Goal: Information Seeking & Learning: Learn about a topic

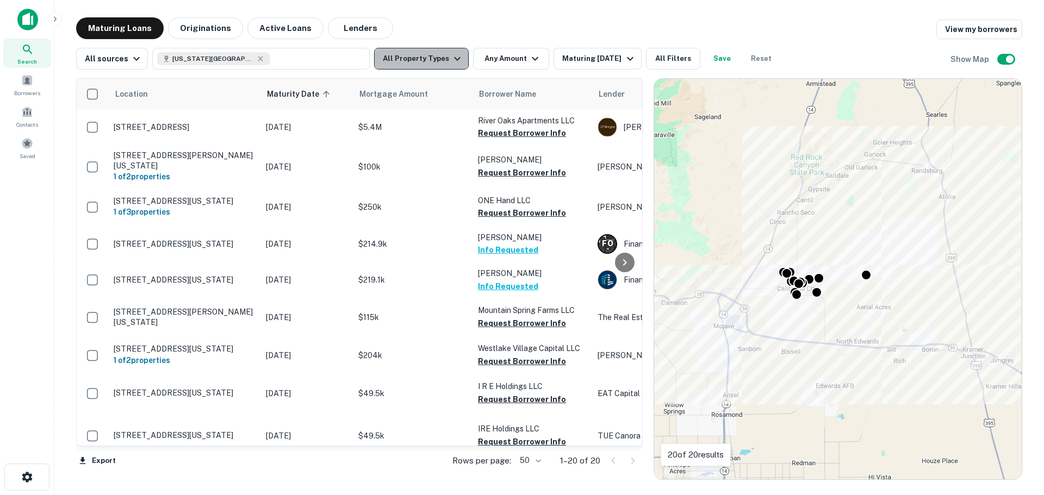
click at [451, 60] on icon "button" at bounding box center [457, 58] width 13 height 13
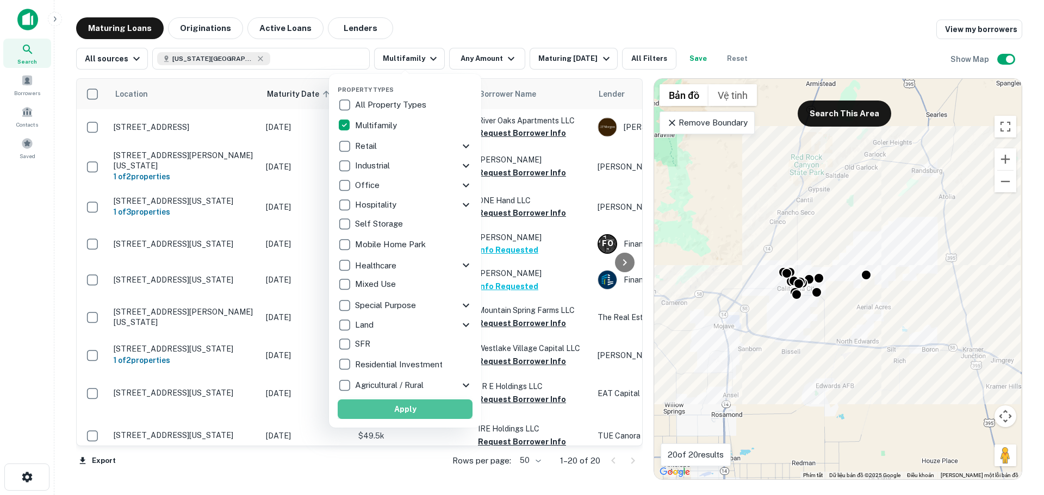
click at [403, 411] on button "Apply" at bounding box center [405, 410] width 135 height 20
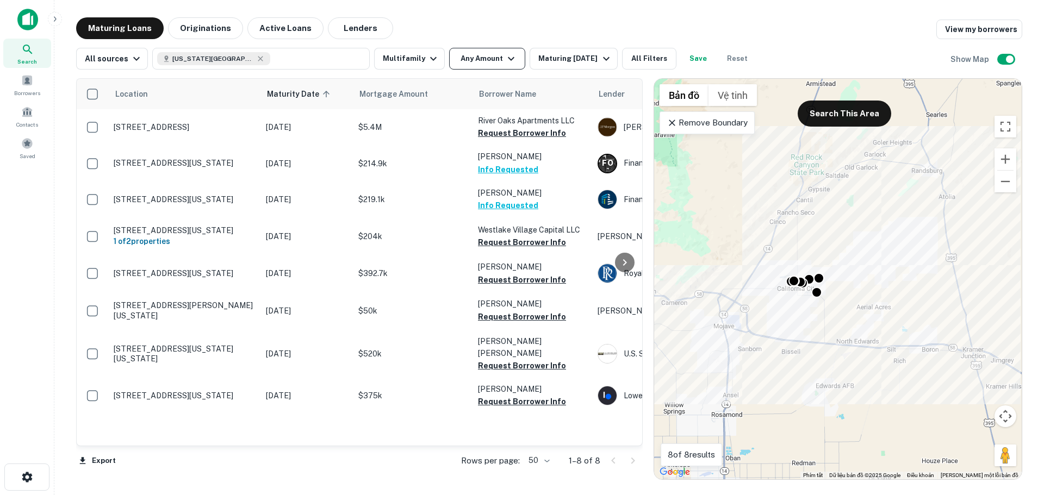
click at [508, 60] on icon "button" at bounding box center [511, 59] width 7 height 4
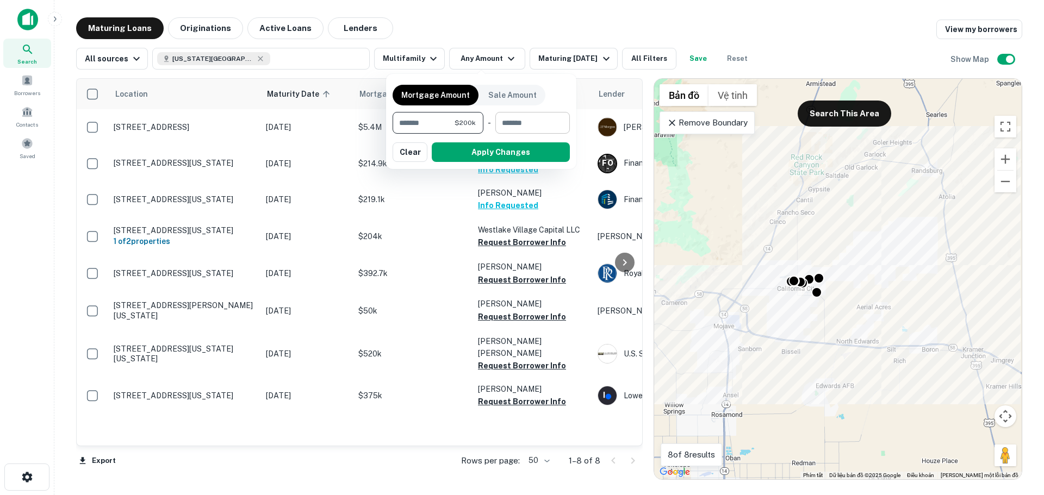
type input "******"
click at [522, 123] on input "number" at bounding box center [528, 123] width 67 height 22
type input "*******"
click at [537, 148] on button "Apply Changes" at bounding box center [501, 152] width 138 height 20
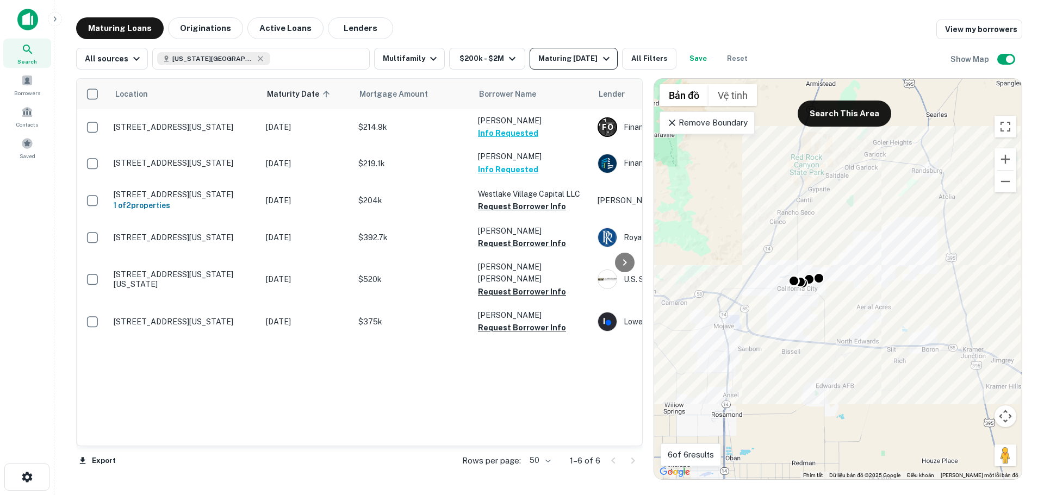
click at [603, 58] on icon "button" at bounding box center [606, 59] width 7 height 4
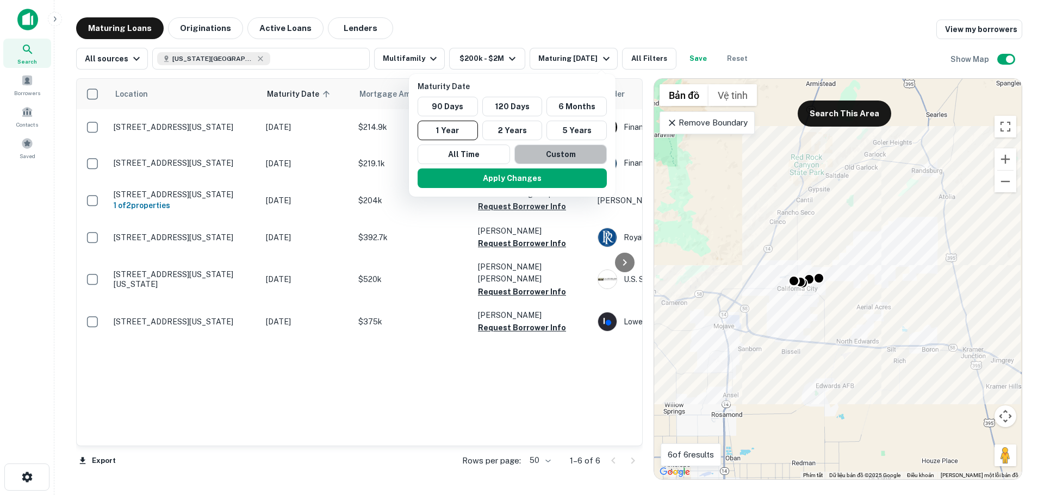
click at [575, 156] on button "Custom" at bounding box center [560, 155] width 92 height 20
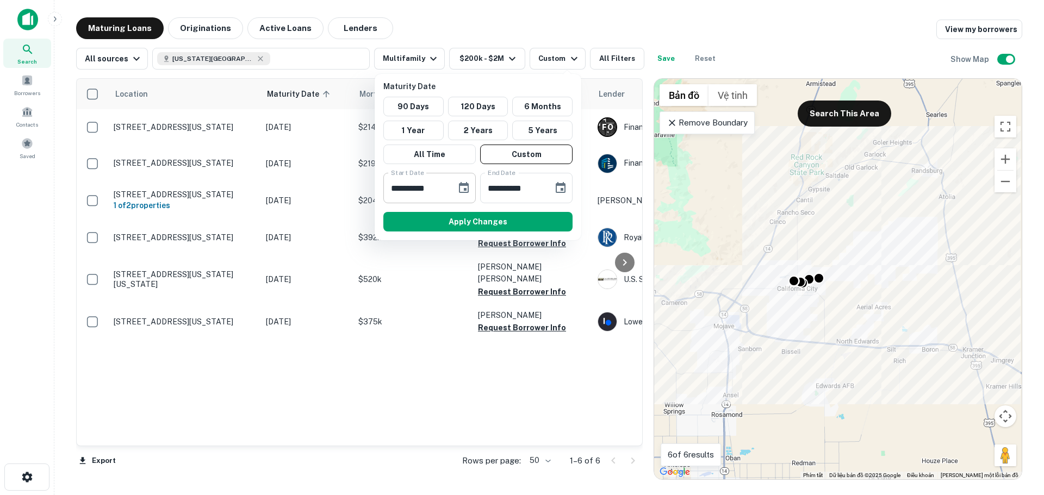
click at [461, 189] on icon "Choose date, selected date is Sep 26, 2025" at bounding box center [463, 188] width 13 height 13
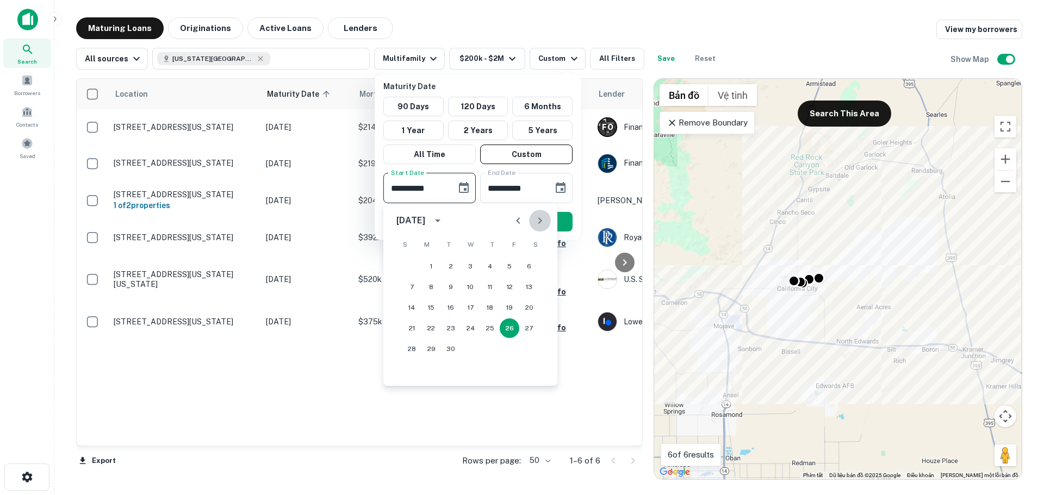
click at [540, 221] on icon "Next month" at bounding box center [540, 220] width 4 height 7
drag, startPoint x: 432, startPoint y: 266, endPoint x: 441, endPoint y: 260, distance: 11.3
click at [432, 266] on button "1" at bounding box center [431, 267] width 20 height 20
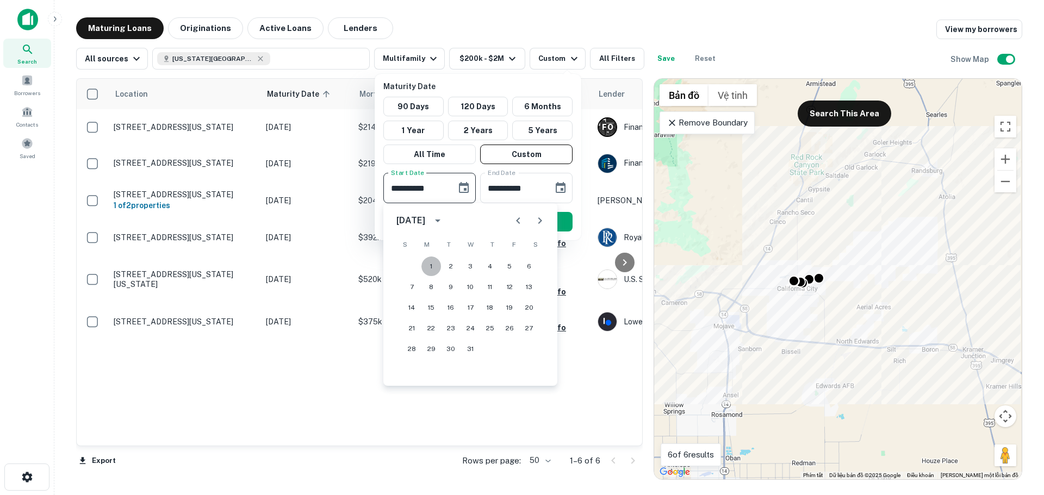
type input "**********"
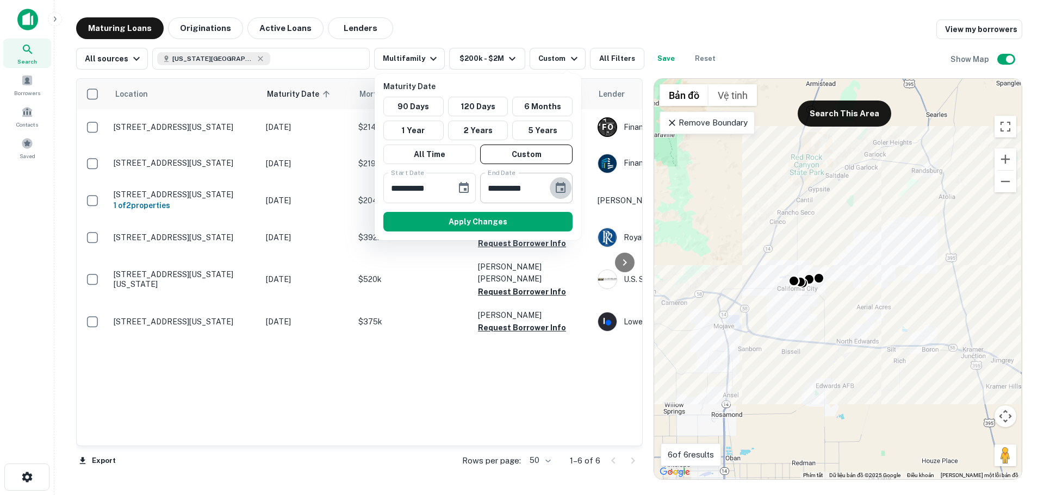
click at [558, 189] on icon "Choose date, selected date is Mar 25, 2026" at bounding box center [560, 188] width 13 height 13
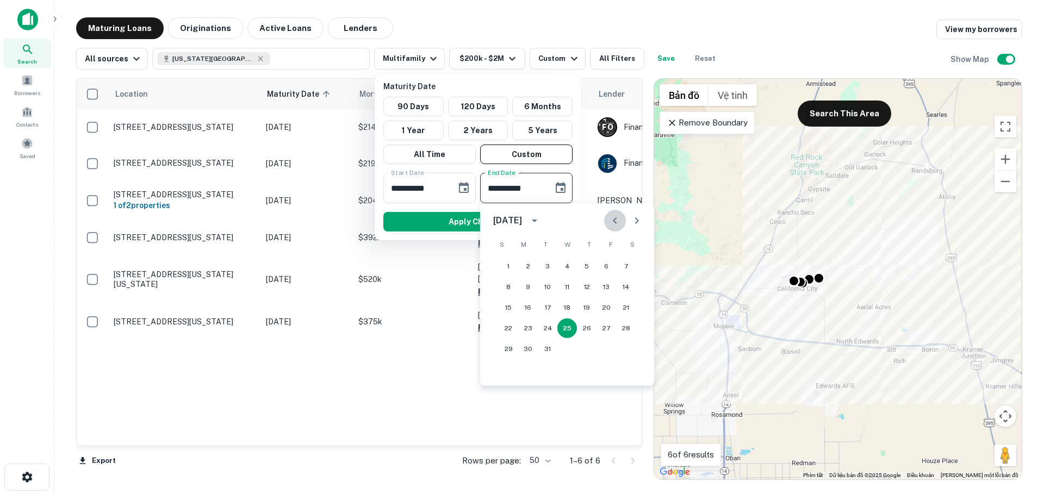
click at [613, 220] on icon "Previous month" at bounding box center [614, 220] width 13 height 13
click at [626, 326] on button "28" at bounding box center [626, 329] width 20 height 20
type input "**********"
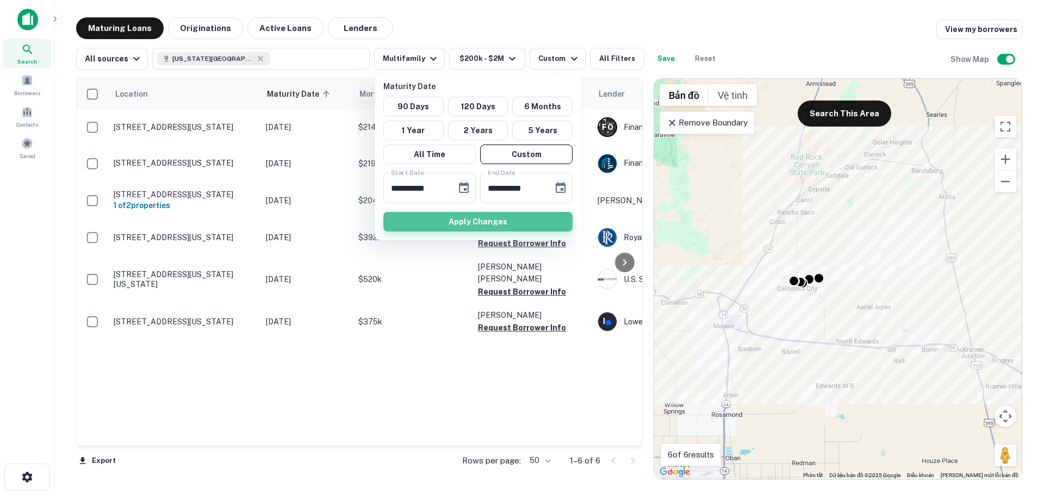
click at [461, 221] on button "Apply Changes" at bounding box center [477, 222] width 189 height 20
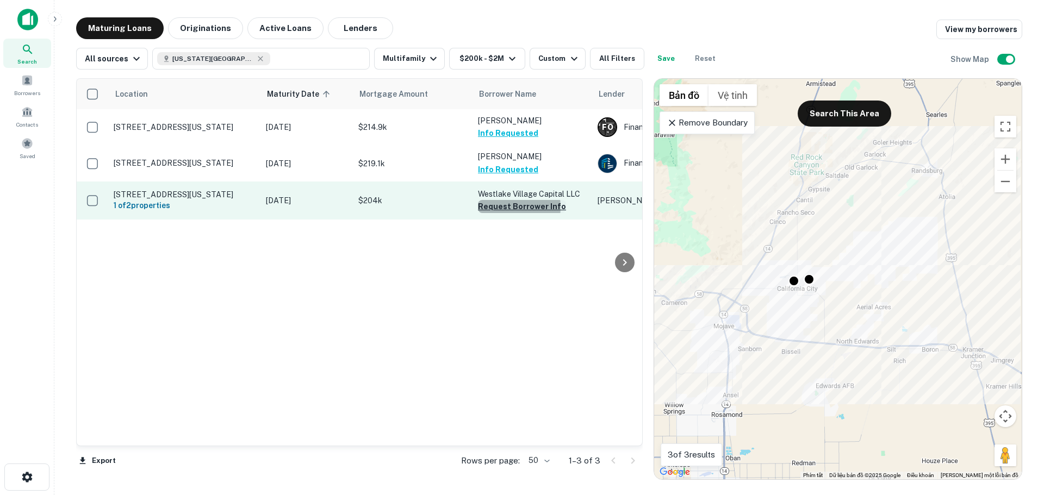
click at [506, 207] on button "Request Borrower Info" at bounding box center [522, 206] width 88 height 13
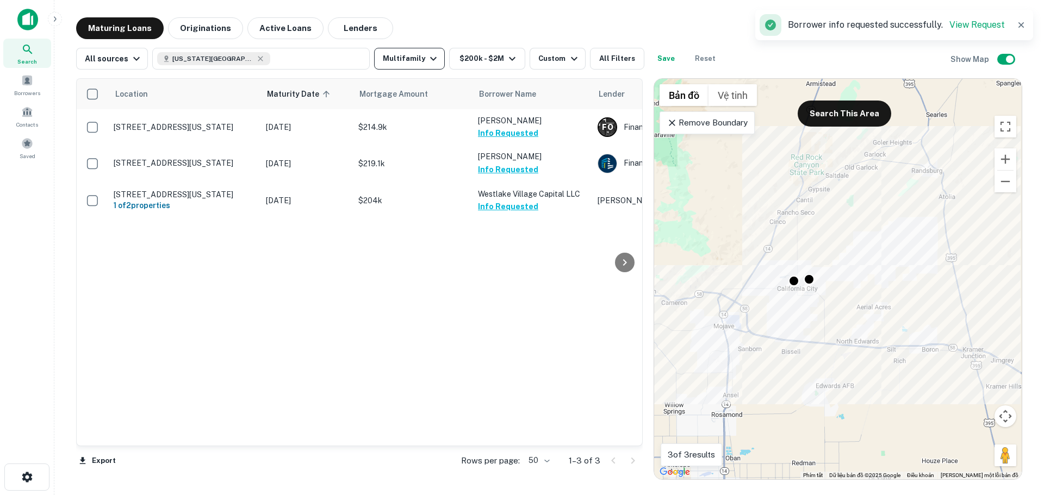
click at [427, 57] on icon "button" at bounding box center [433, 58] width 13 height 13
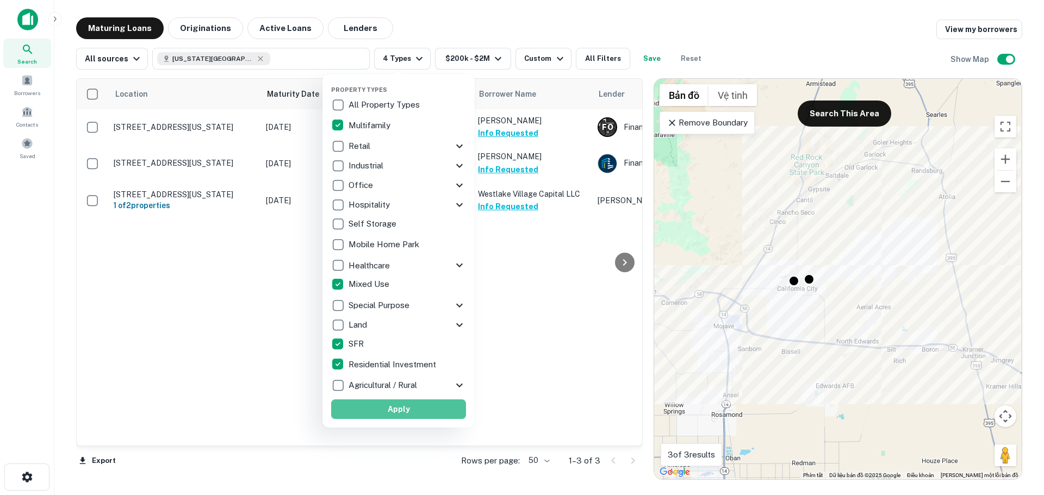
click at [404, 414] on button "Apply" at bounding box center [398, 410] width 135 height 20
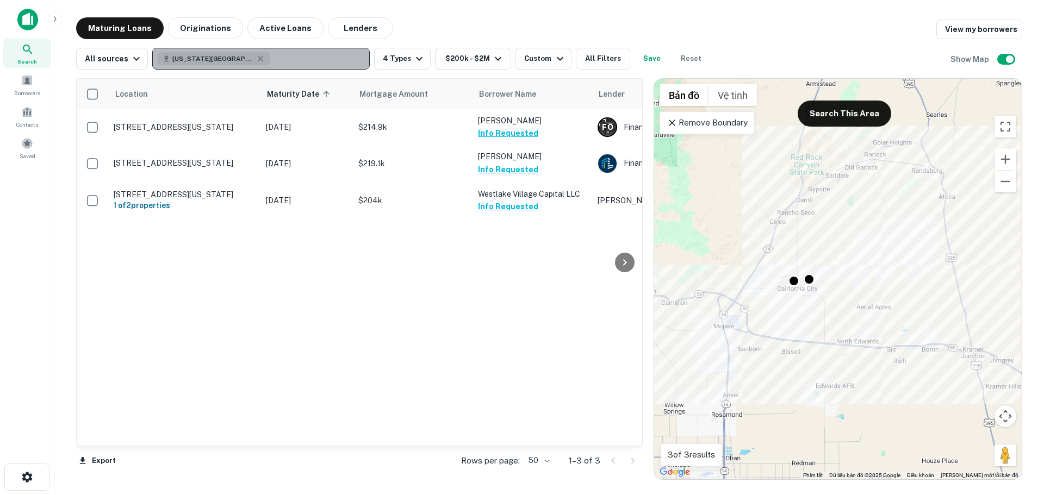
click at [252, 61] on div "[US_STATE][GEOGRAPHIC_DATA], [GEOGRAPHIC_DATA], [GEOGRAPHIC_DATA]" at bounding box center [213, 58] width 113 height 13
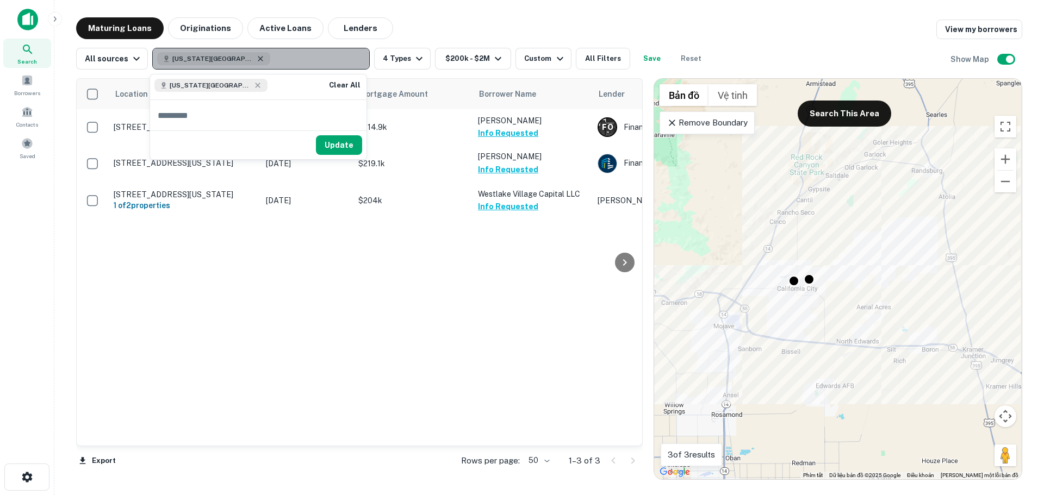
click at [256, 58] on icon "button" at bounding box center [260, 58] width 9 height 9
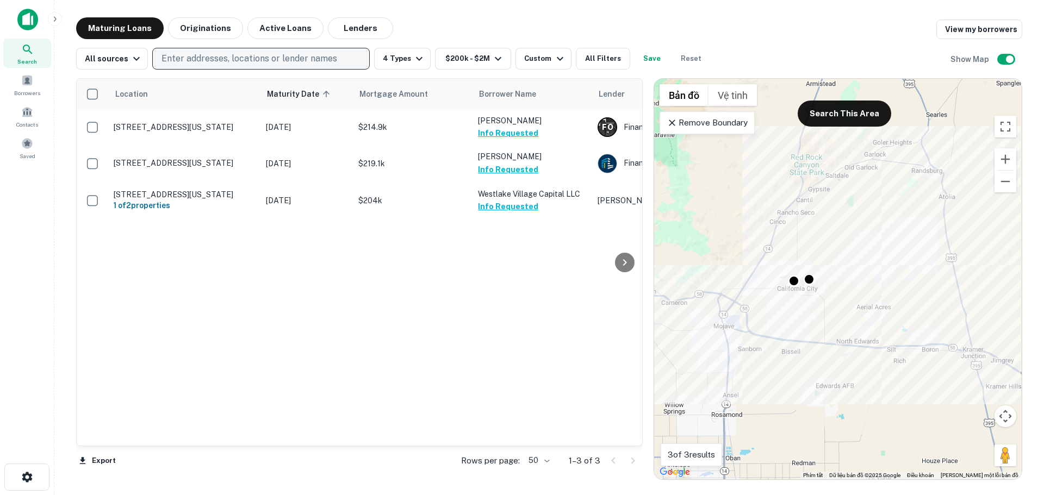
click at [256, 58] on p "Enter addresses, locations or lender names" at bounding box center [249, 58] width 176 height 13
type input "****"
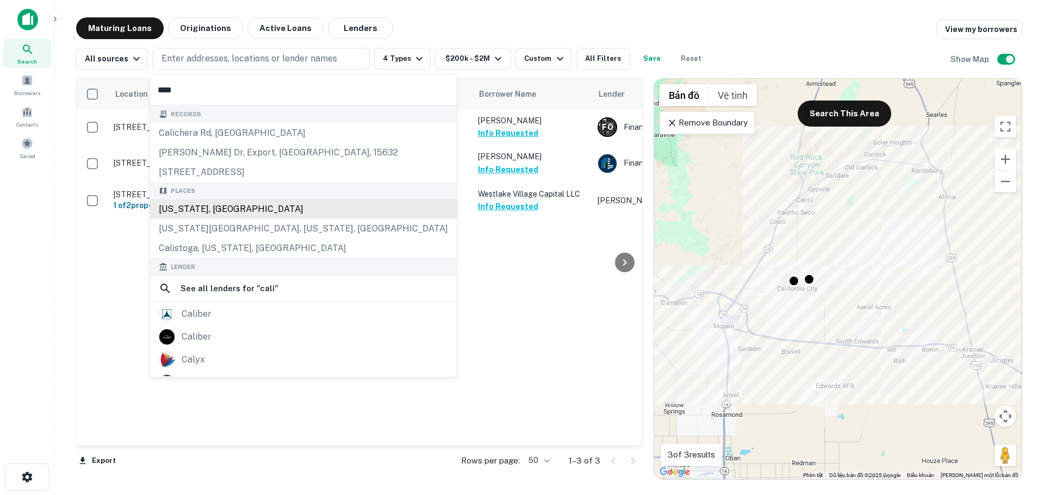
click at [218, 212] on div "[US_STATE], [GEOGRAPHIC_DATA]" at bounding box center [303, 210] width 307 height 20
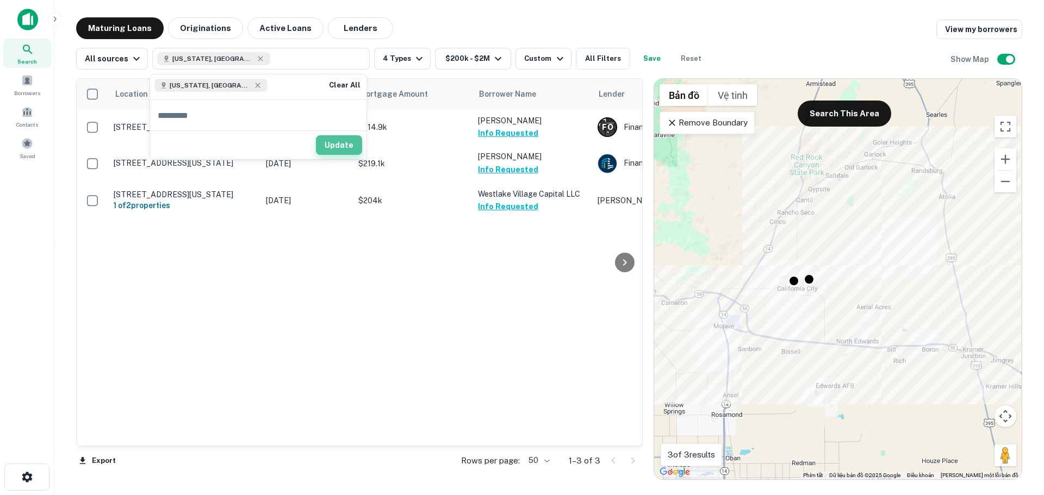
click at [344, 146] on button "Update" at bounding box center [339, 145] width 46 height 20
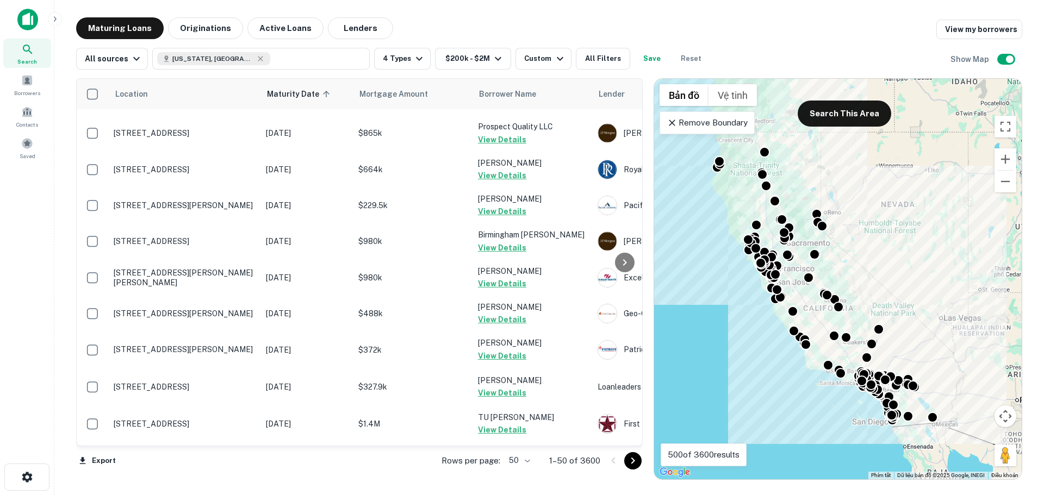
scroll to position [1501, 0]
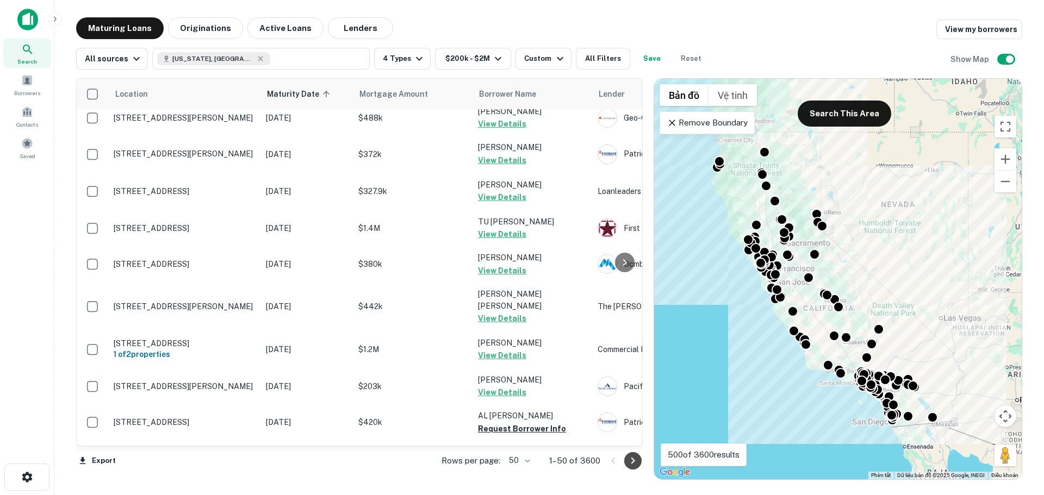
click at [628, 458] on icon "Go to next page" at bounding box center [632, 461] width 13 height 13
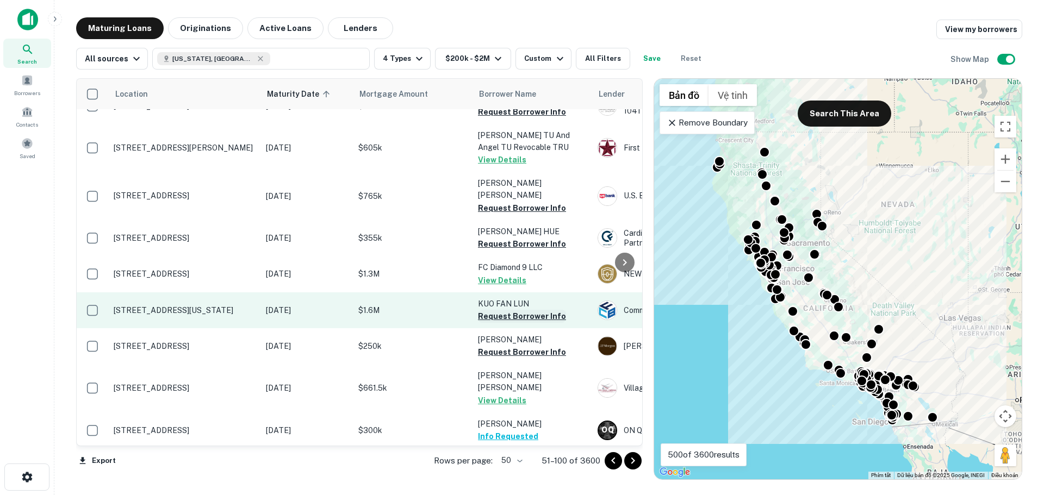
click at [512, 310] on button "Request Borrower Info" at bounding box center [522, 316] width 88 height 13
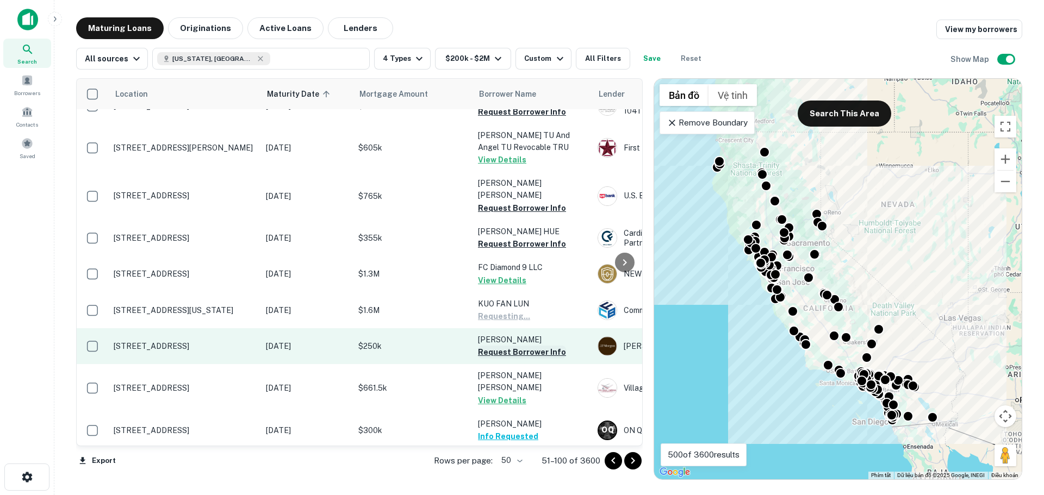
click at [509, 346] on button "Request Borrower Info" at bounding box center [522, 352] width 88 height 13
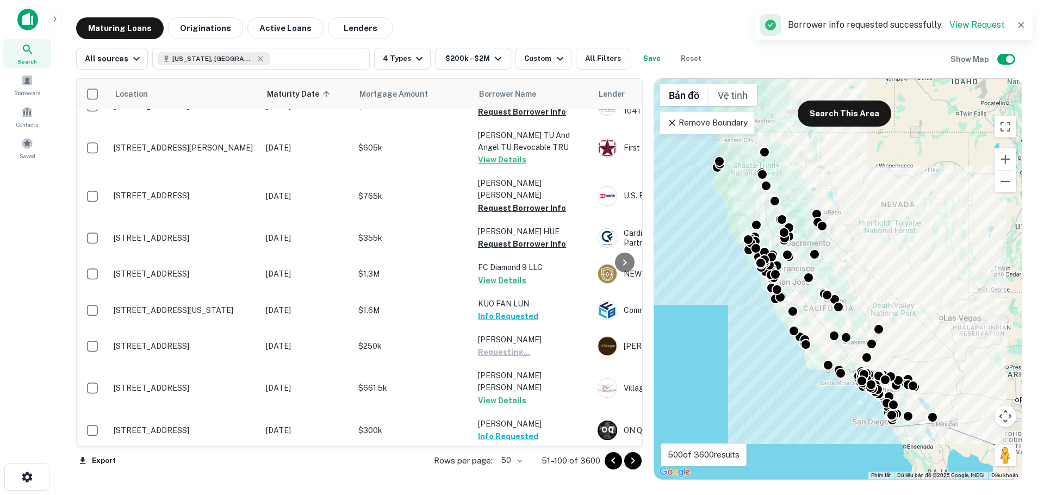
click at [636, 461] on icon "Go to next page" at bounding box center [632, 461] width 13 height 13
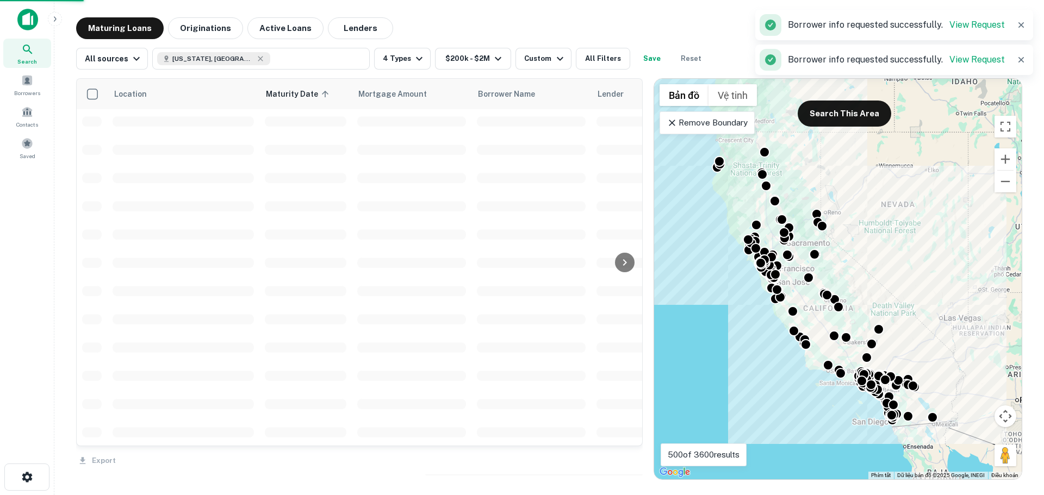
scroll to position [1505, 0]
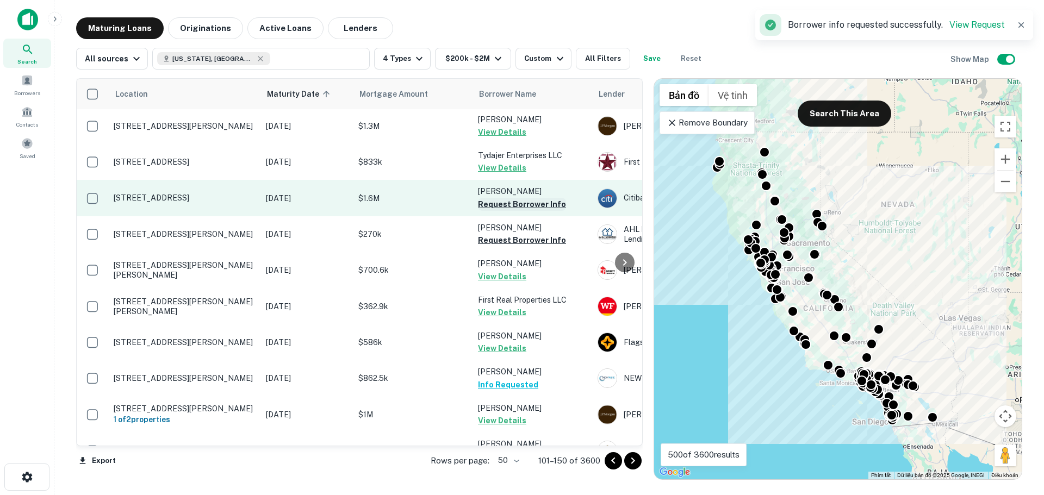
click at [515, 198] on button "Request Borrower Info" at bounding box center [522, 204] width 88 height 13
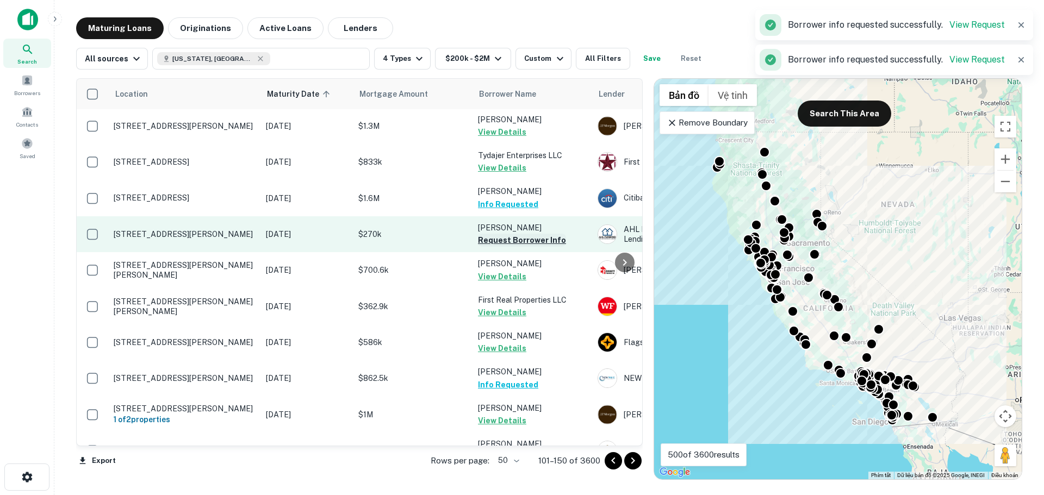
click at [512, 234] on button "Request Borrower Info" at bounding box center [522, 240] width 88 height 13
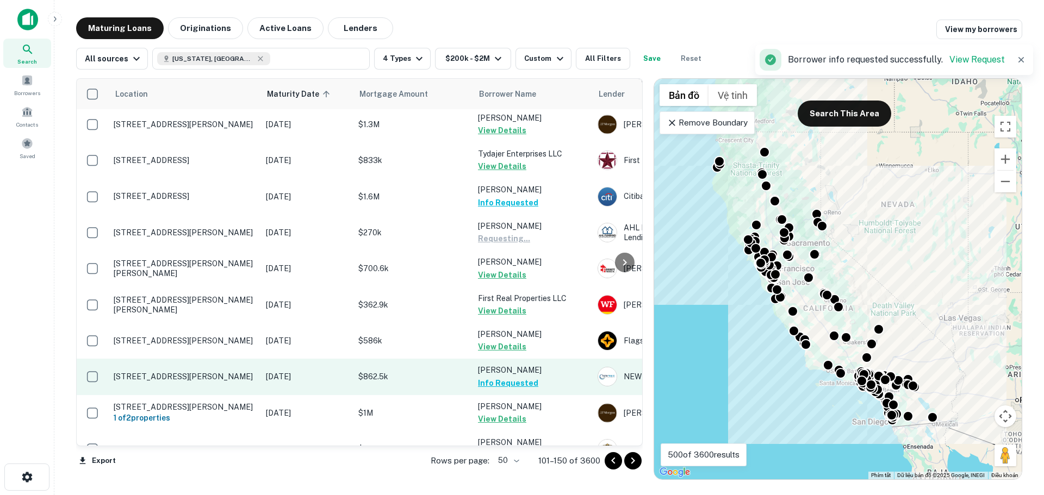
scroll to position [1507, 0]
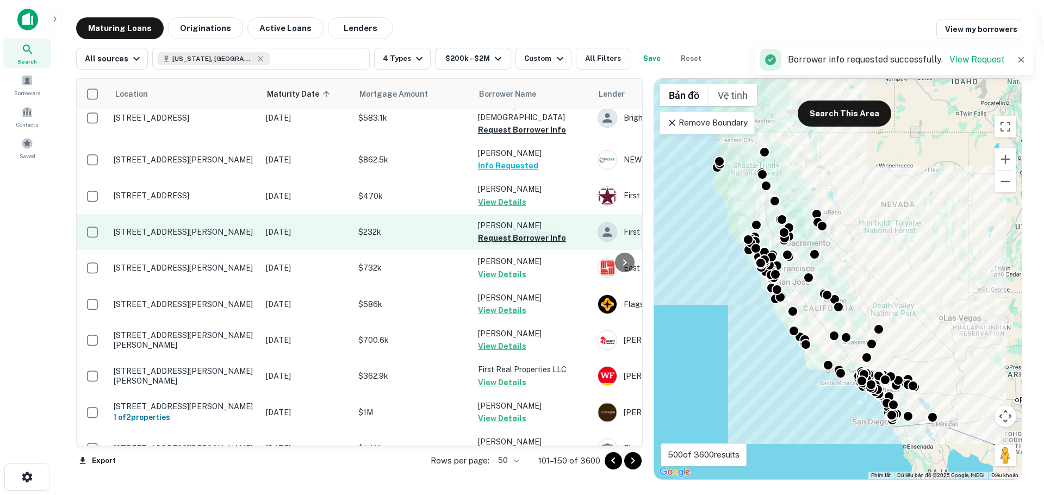
click at [508, 232] on button "Request Borrower Info" at bounding box center [522, 238] width 88 height 13
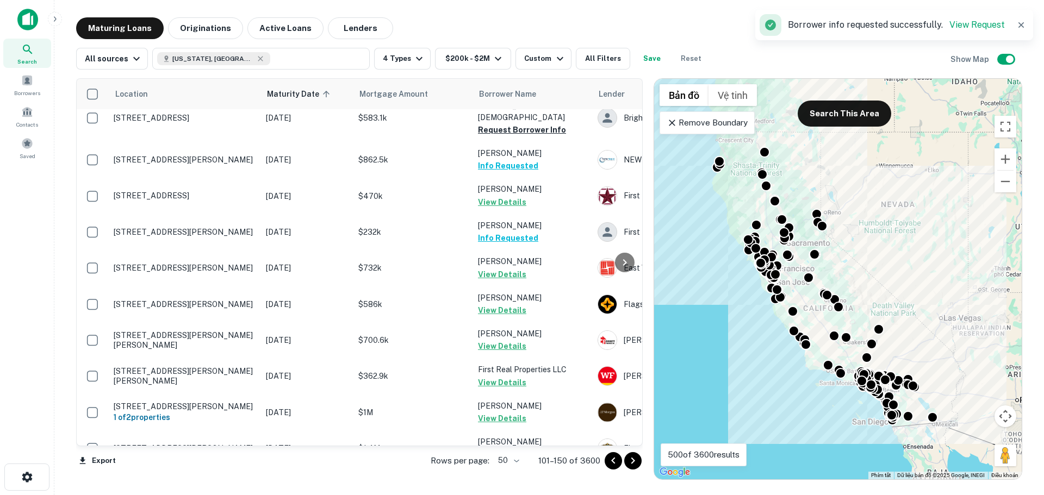
click at [633, 458] on icon "Go to next page" at bounding box center [632, 461] width 13 height 13
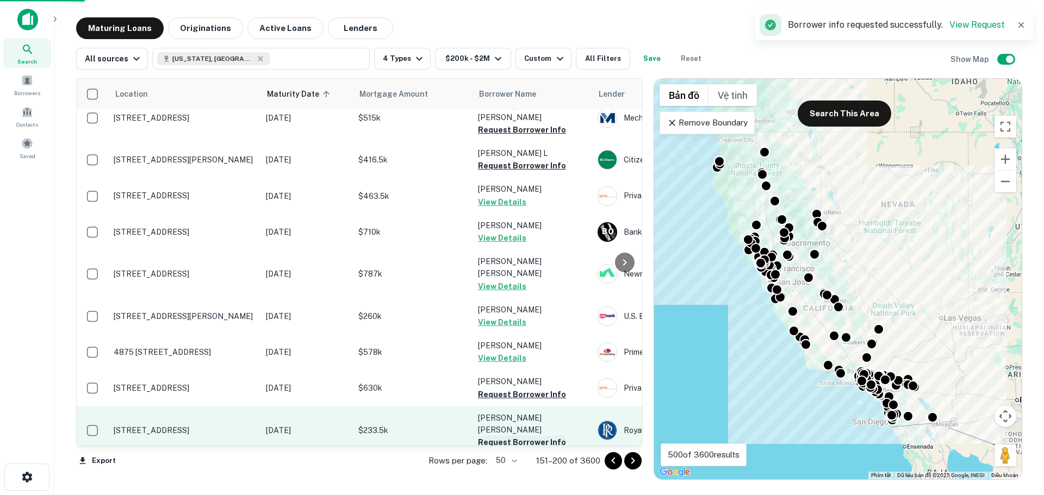
scroll to position [1502, 0]
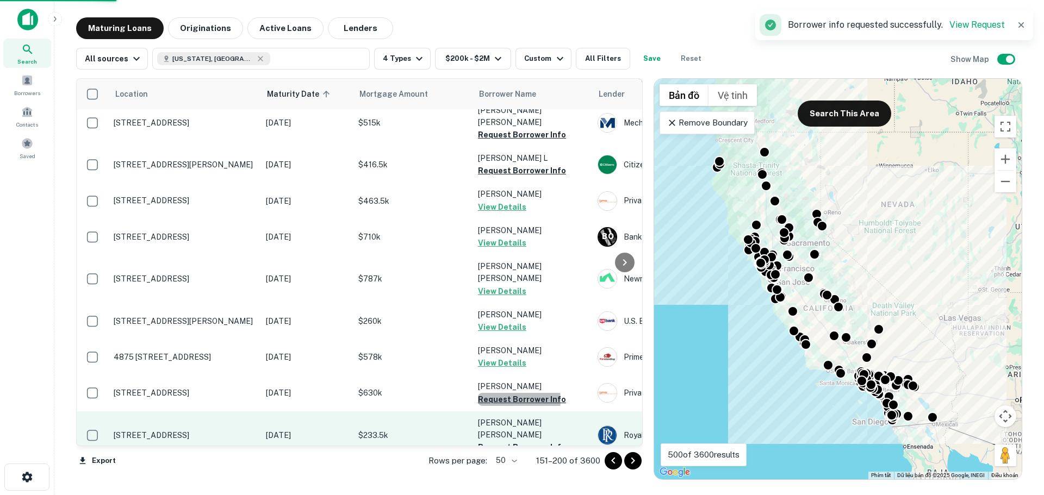
drag, startPoint x: 497, startPoint y: 317, endPoint x: 503, endPoint y: 335, distance: 19.4
click at [497, 393] on button "Request Borrower Info" at bounding box center [522, 399] width 88 height 13
click at [506, 441] on button "Request Borrower Info" at bounding box center [522, 447] width 88 height 13
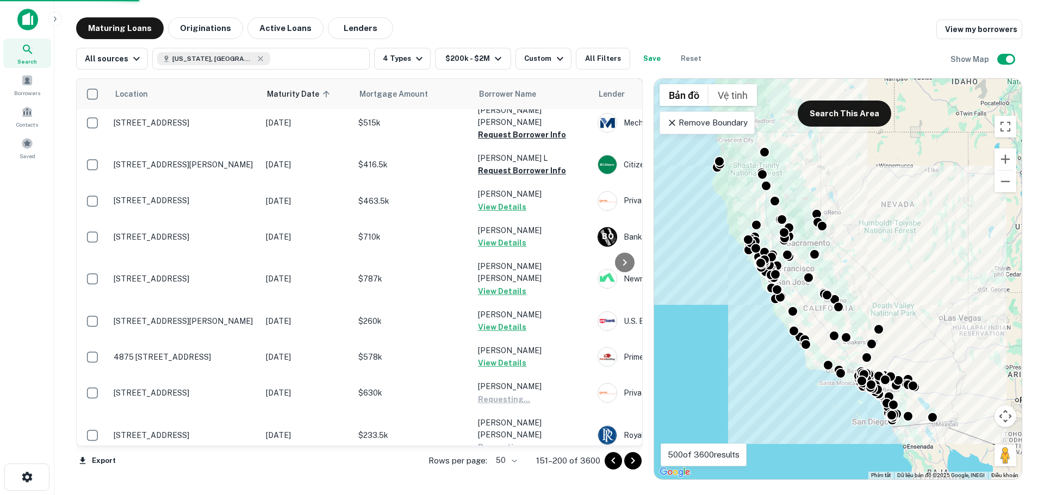
click at [508, 478] on button "Request Borrower Info" at bounding box center [522, 484] width 88 height 13
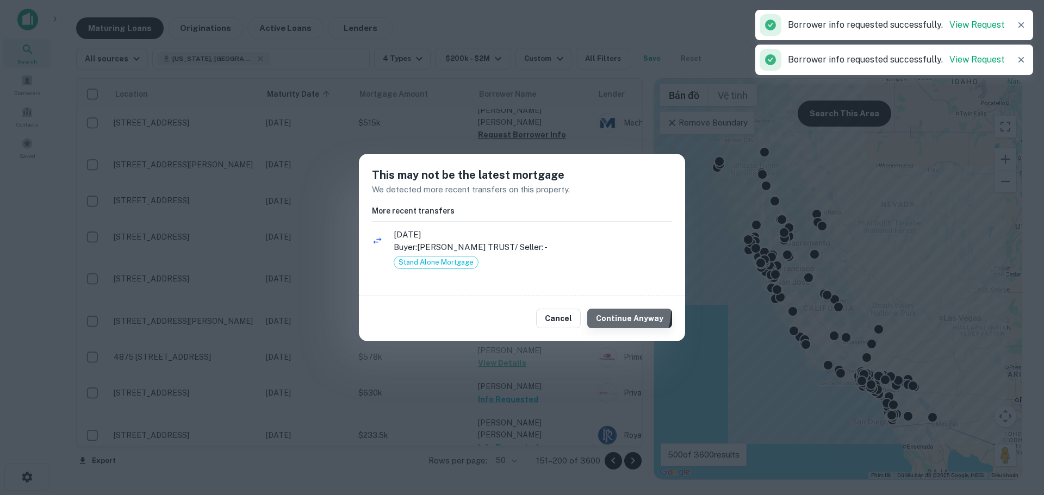
click at [618, 312] on button "Continue Anyway" at bounding box center [629, 319] width 85 height 20
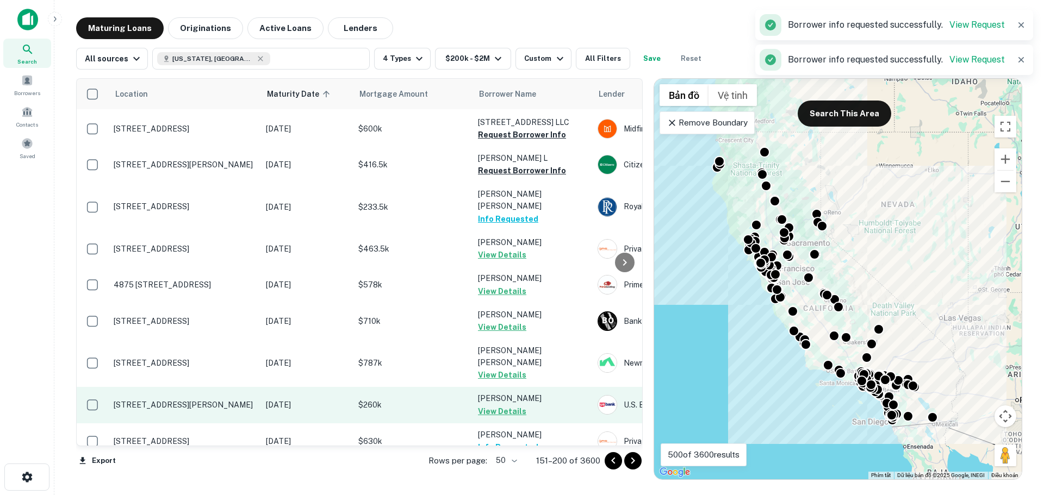
scroll to position [1500, 0]
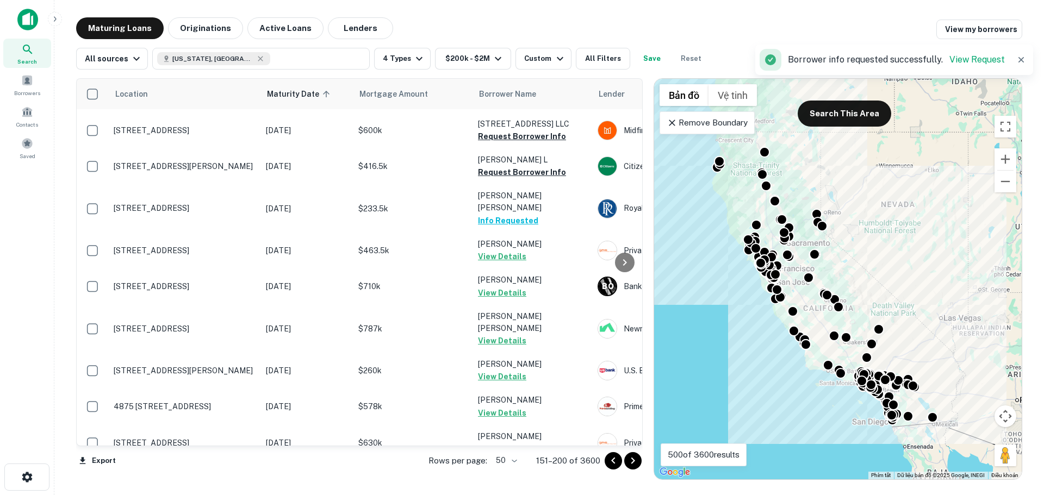
click at [511, 490] on button "Request Borrower Info" at bounding box center [522, 496] width 88 height 13
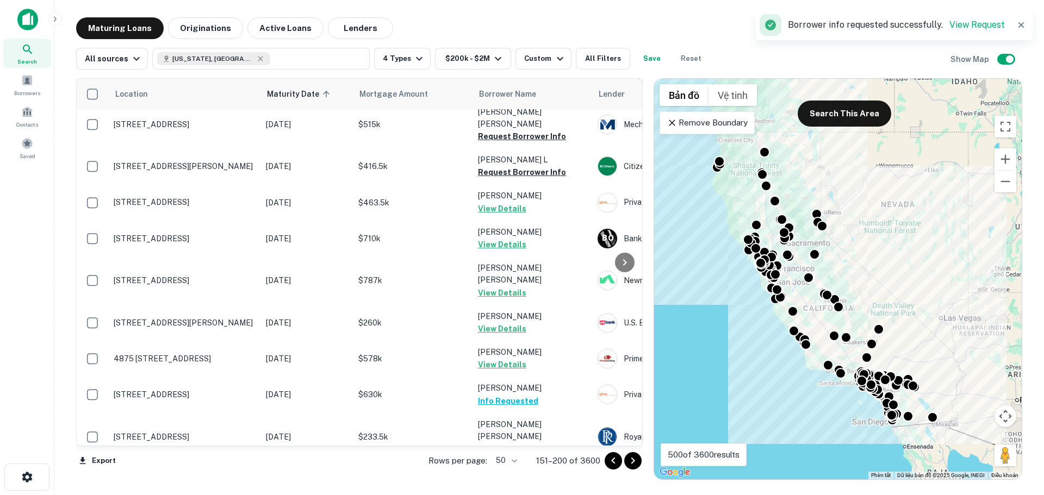
click at [631, 464] on icon "Go to next page" at bounding box center [632, 461] width 13 height 13
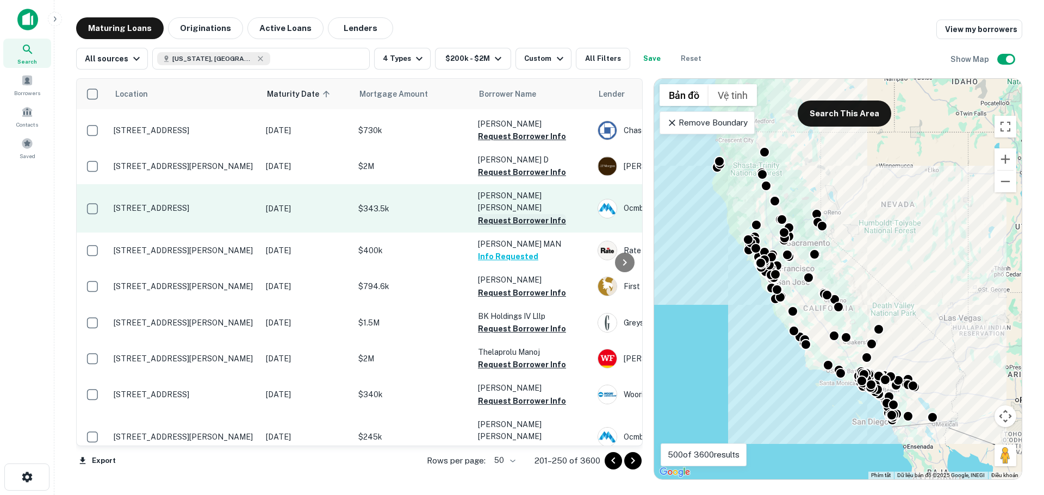
click at [511, 214] on button "Request Borrower Info" at bounding box center [522, 220] width 88 height 13
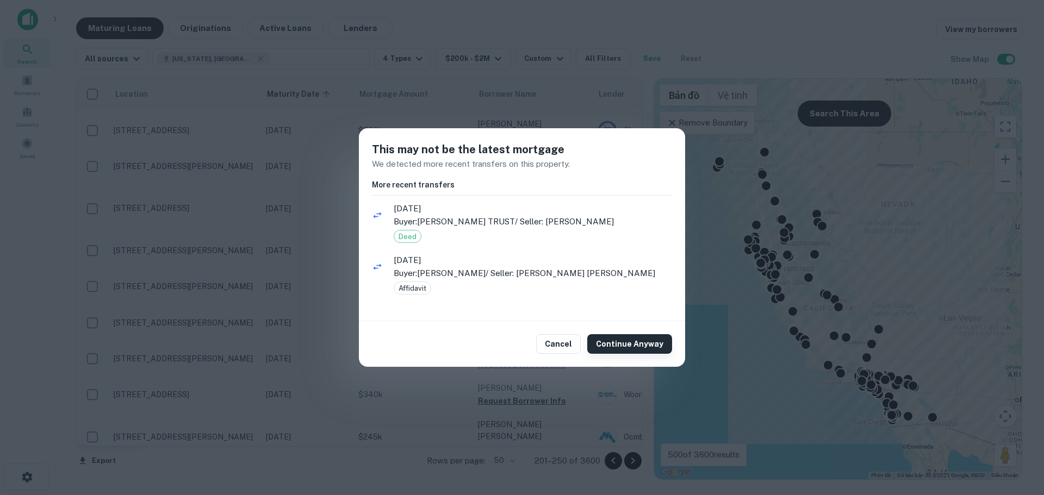
click at [622, 348] on button "Continue Anyway" at bounding box center [629, 344] width 85 height 20
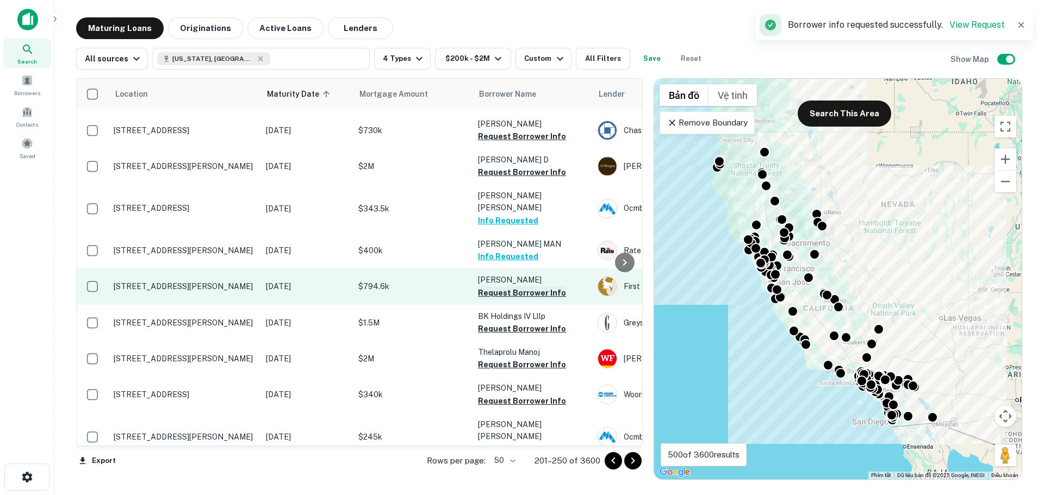
click at [508, 287] on button "Request Borrower Info" at bounding box center [522, 293] width 88 height 13
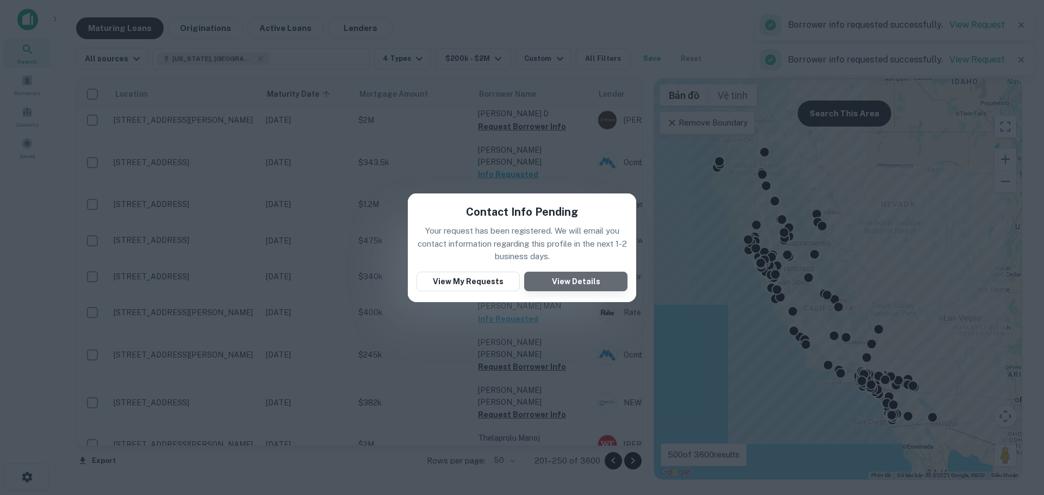
click at [592, 282] on button "View Details" at bounding box center [575, 282] width 103 height 20
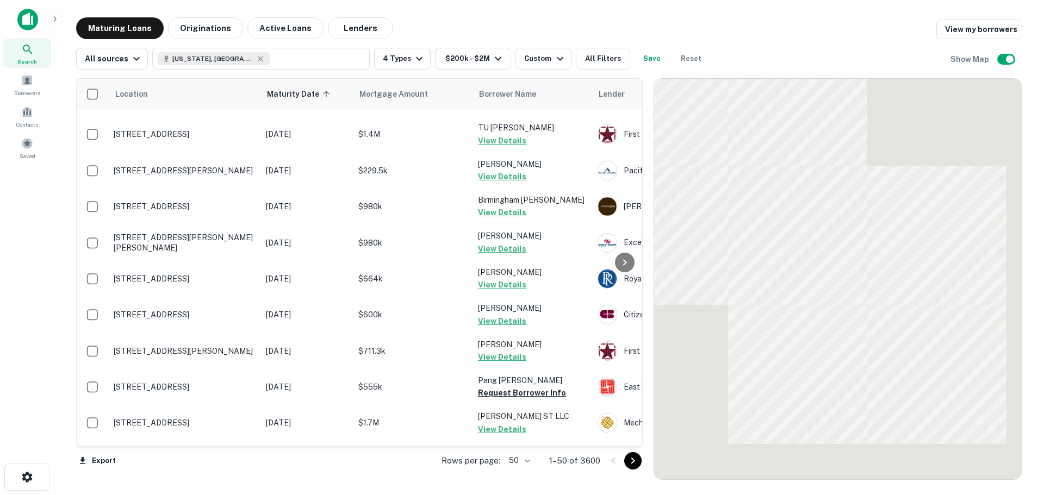
scroll to position [1496, 0]
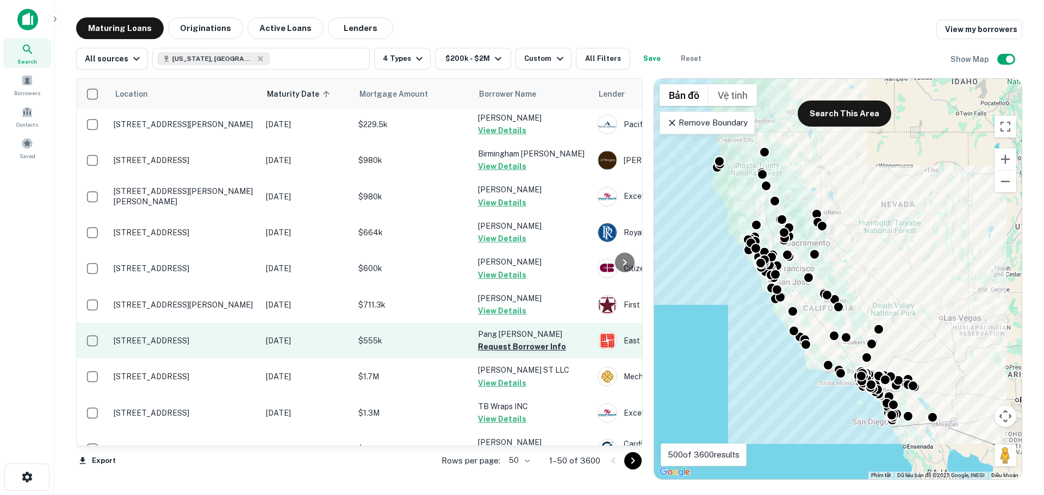
click at [513, 340] on button "Request Borrower Info" at bounding box center [522, 346] width 88 height 13
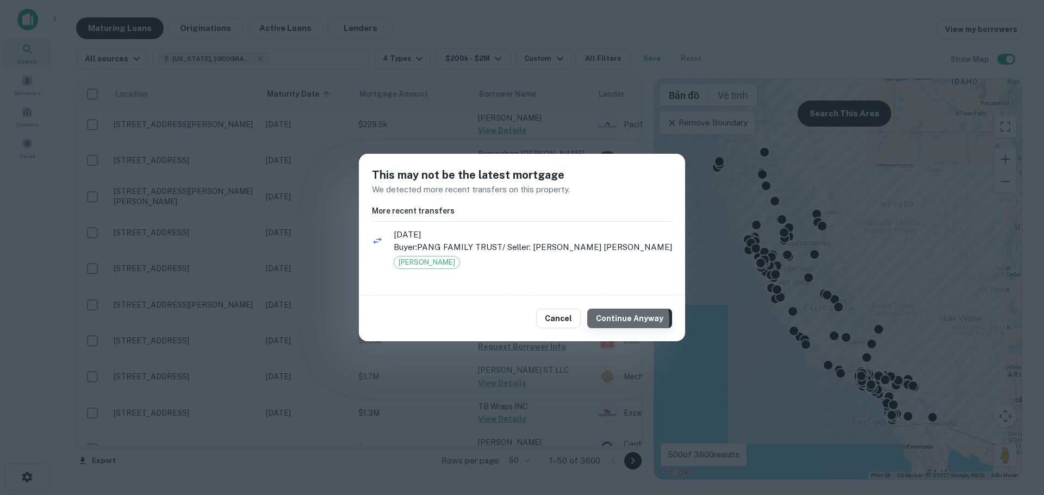
click at [610, 321] on button "Continue Anyway" at bounding box center [629, 319] width 85 height 20
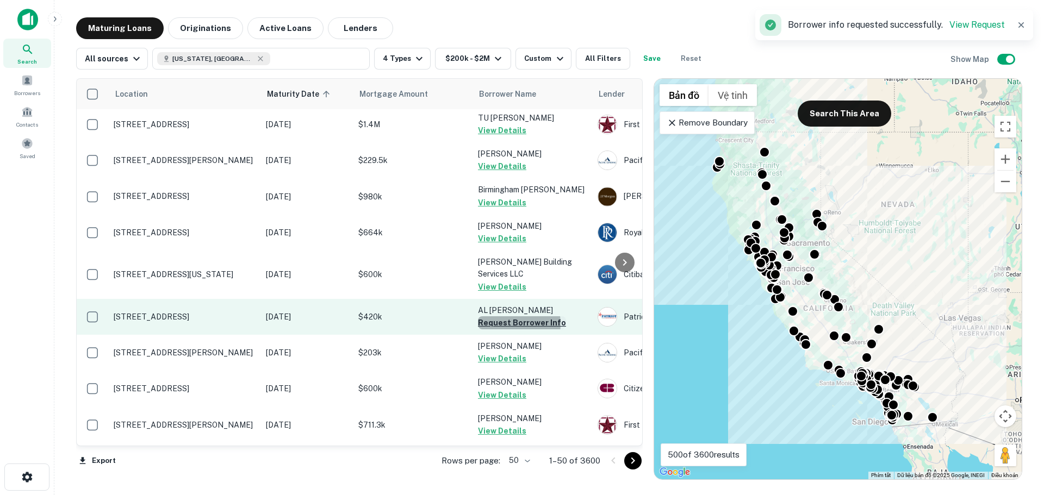
click at [506, 316] on button "Request Borrower Info" at bounding box center [522, 322] width 88 height 13
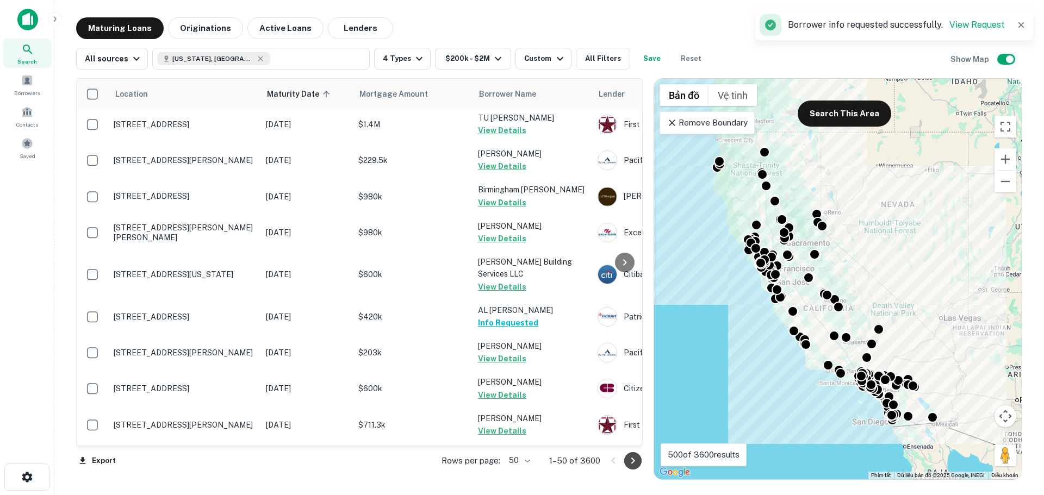
click at [636, 462] on icon "Go to next page" at bounding box center [632, 461] width 13 height 13
click at [636, 463] on div "Export Rows per page: 50 ** 1–50 of 3600" at bounding box center [359, 460] width 567 height 29
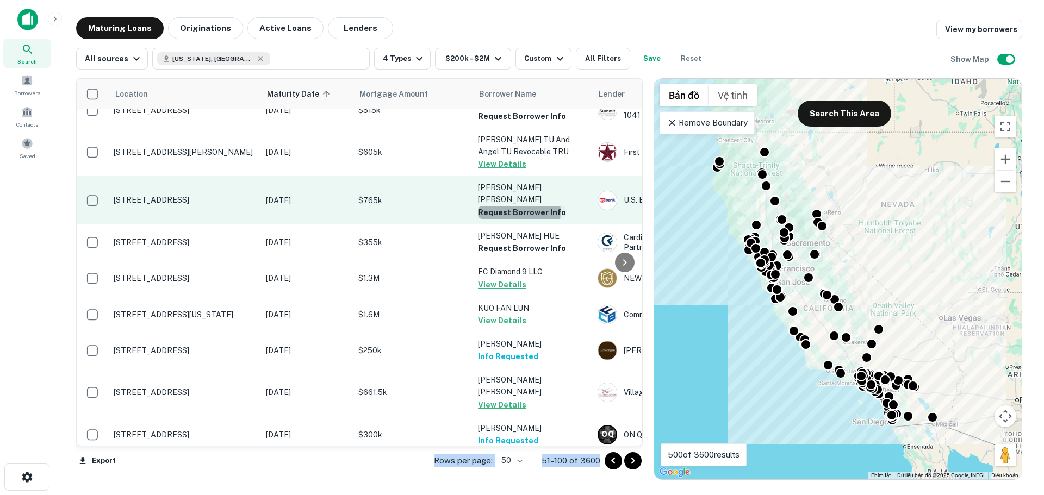
drag, startPoint x: 505, startPoint y: 159, endPoint x: 505, endPoint y: 170, distance: 11.4
click at [505, 206] on button "Request Borrower Info" at bounding box center [522, 212] width 88 height 13
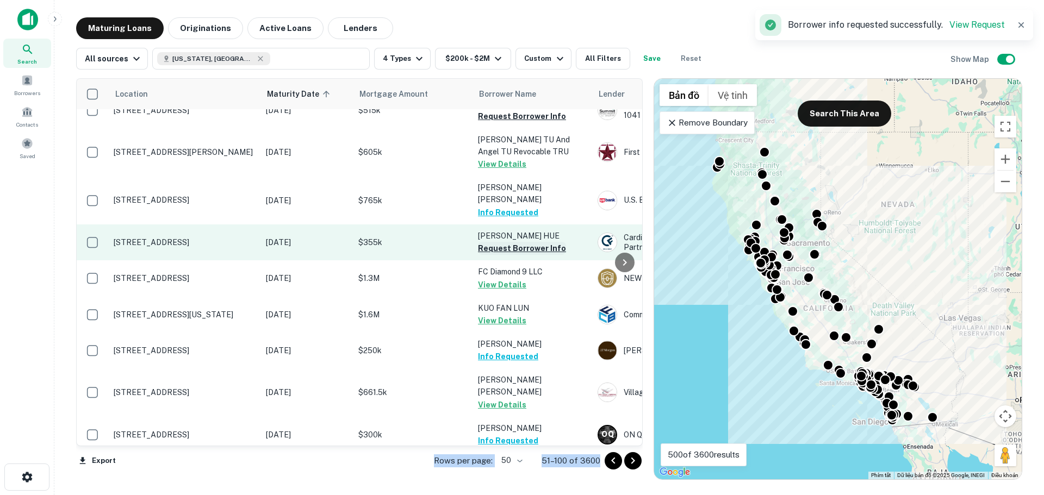
click at [503, 242] on button "Request Borrower Info" at bounding box center [522, 248] width 88 height 13
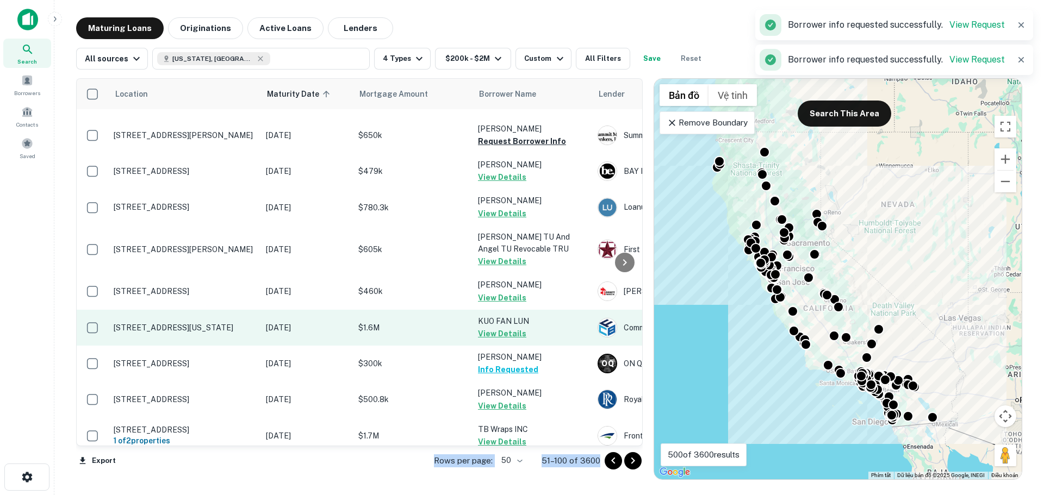
scroll to position [1522, 0]
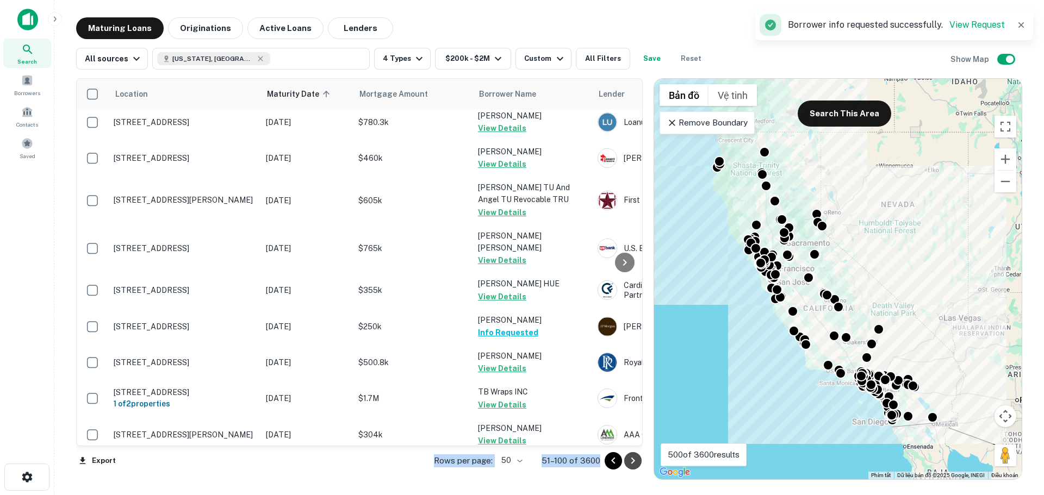
click at [633, 461] on icon "Go to next page" at bounding box center [632, 461] width 13 height 13
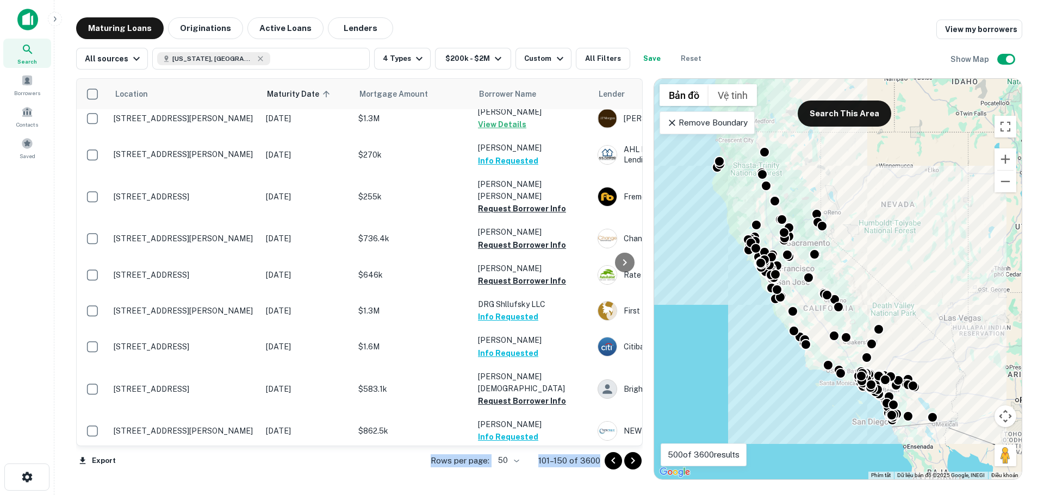
scroll to position [1235, 0]
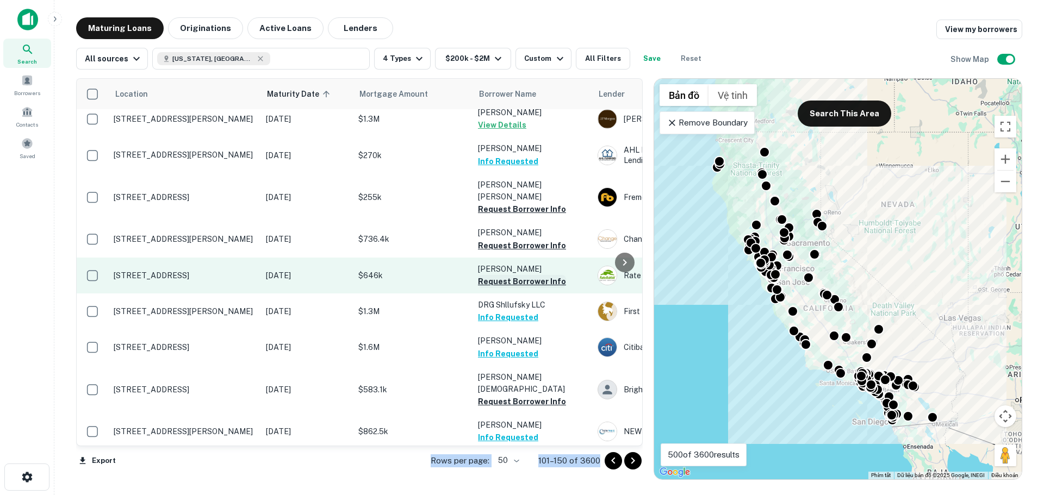
click at [502, 275] on button "Request Borrower Info" at bounding box center [522, 281] width 88 height 13
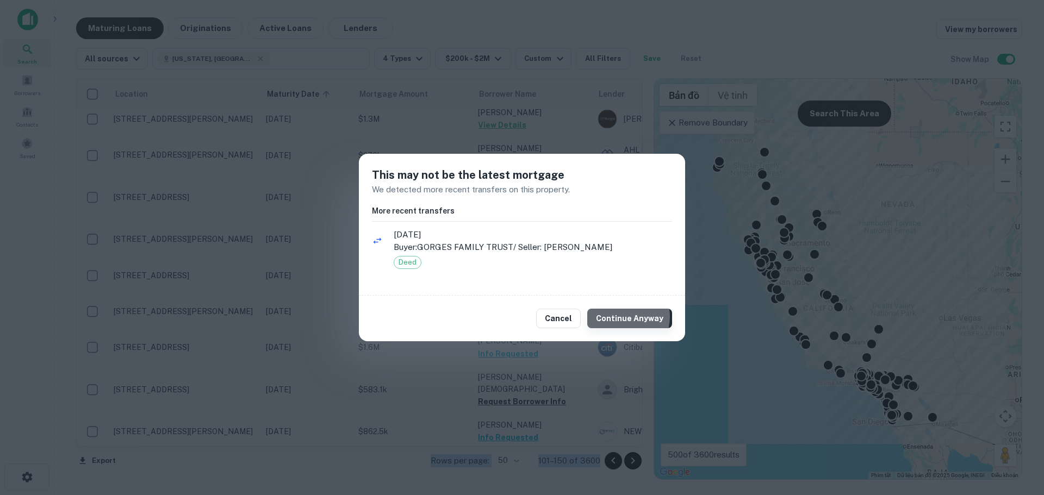
click at [623, 317] on button "Continue Anyway" at bounding box center [629, 319] width 85 height 20
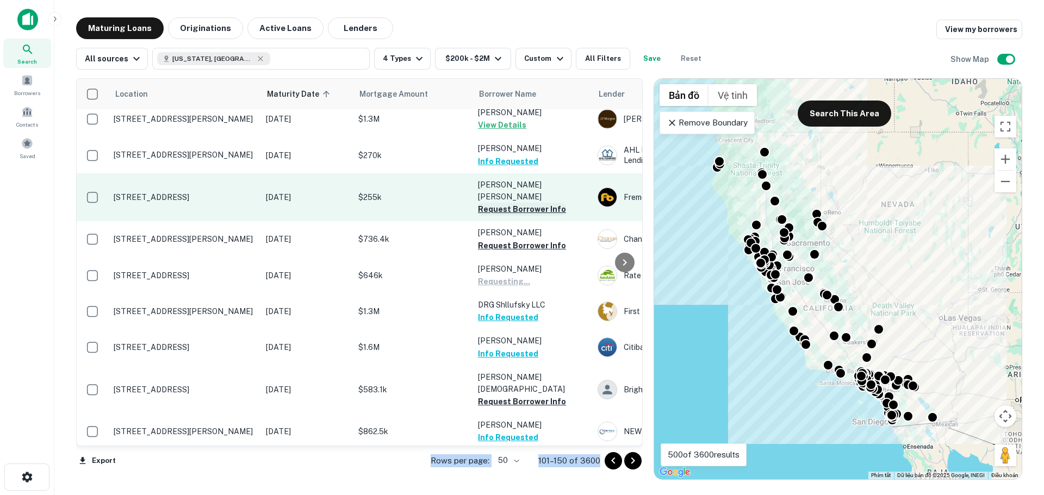
click at [506, 203] on button "Request Borrower Info" at bounding box center [522, 209] width 88 height 13
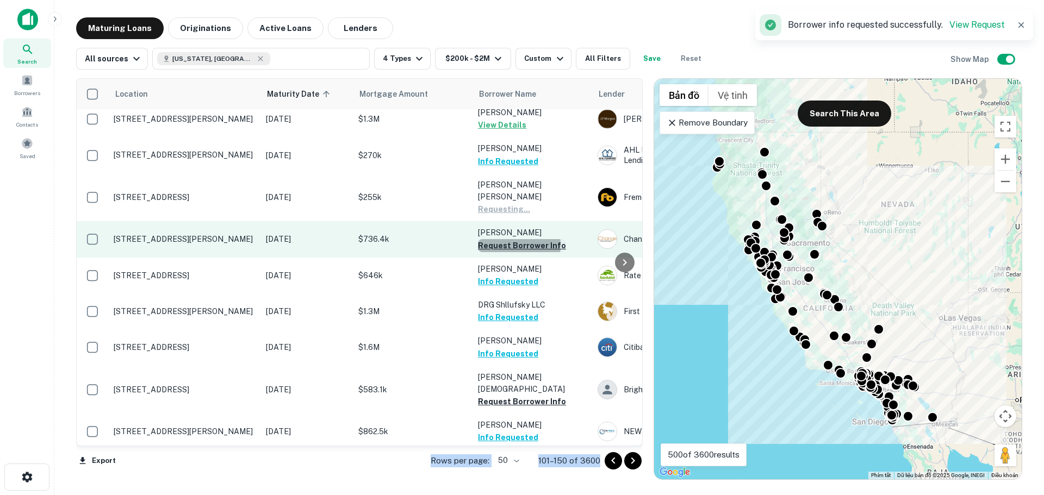
click at [502, 239] on button "Request Borrower Info" at bounding box center [522, 245] width 88 height 13
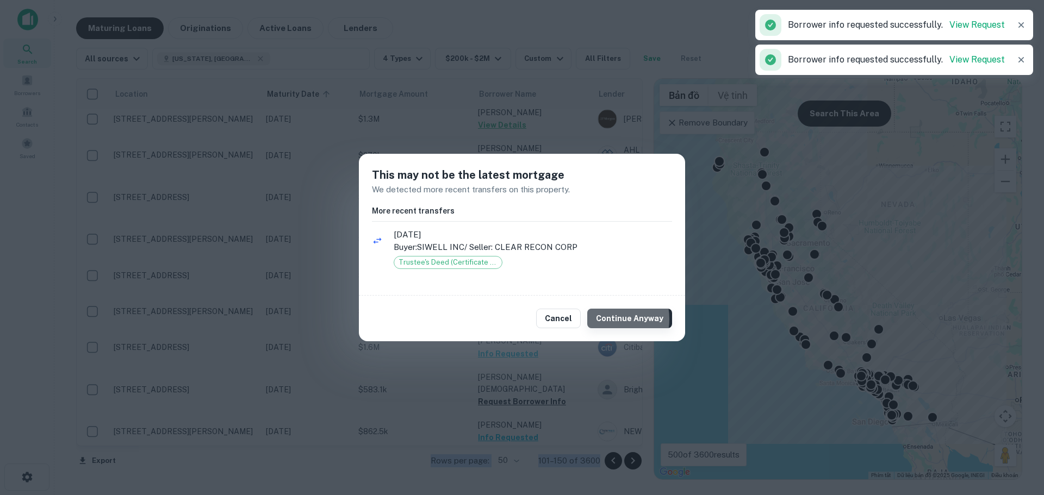
click at [609, 319] on button "Continue Anyway" at bounding box center [629, 319] width 85 height 20
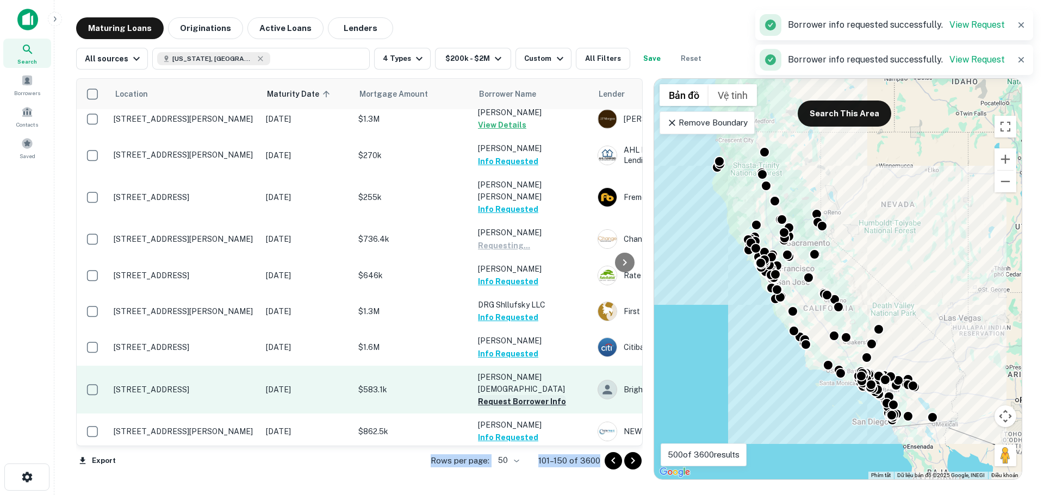
click at [514, 395] on button "Request Borrower Info" at bounding box center [522, 401] width 88 height 13
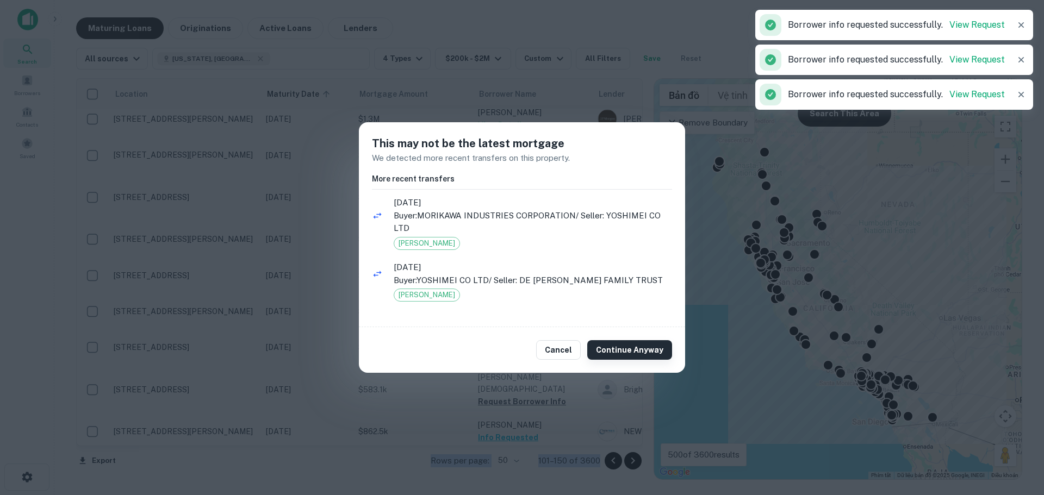
click at [607, 350] on button "Continue Anyway" at bounding box center [629, 350] width 85 height 20
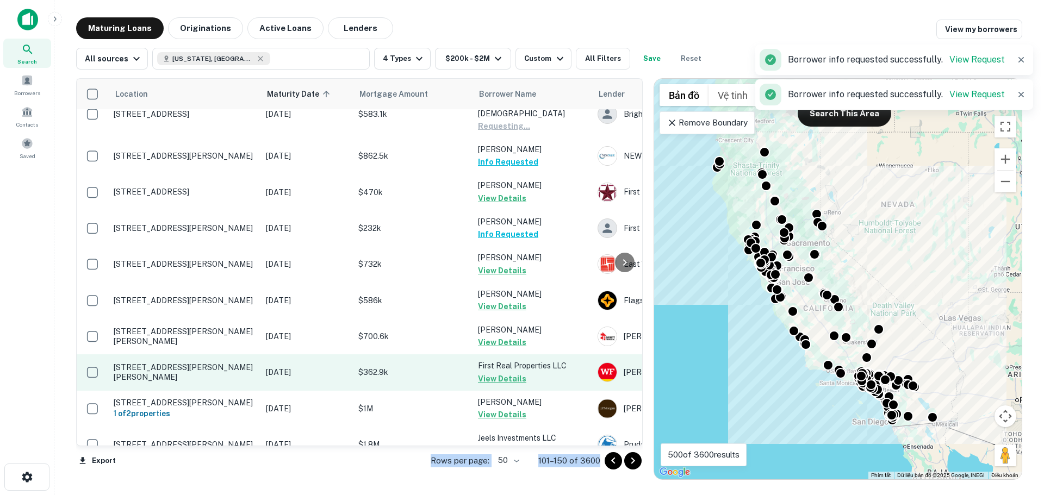
scroll to position [1507, 0]
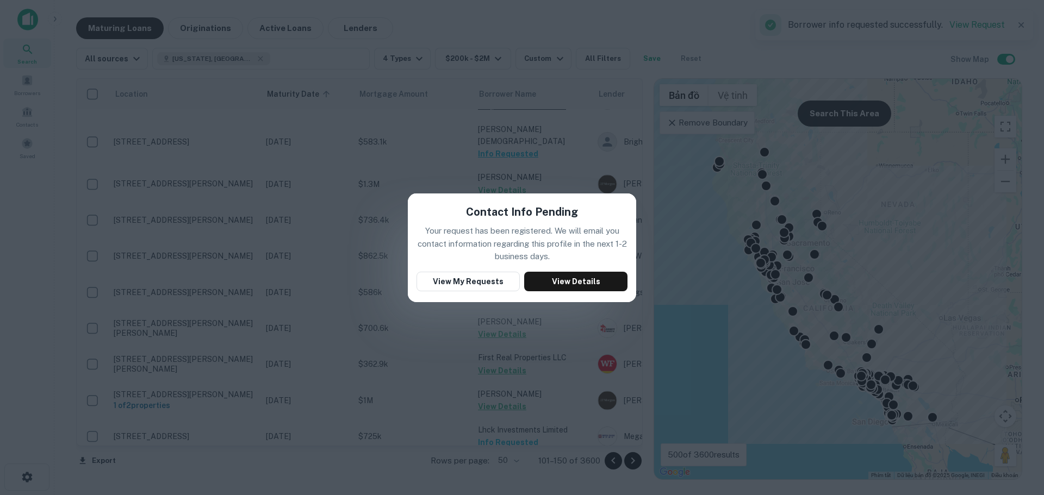
click at [476, 338] on div "Contact Info Pending Your request has been registered. We will email you contac…" at bounding box center [522, 247] width 1044 height 495
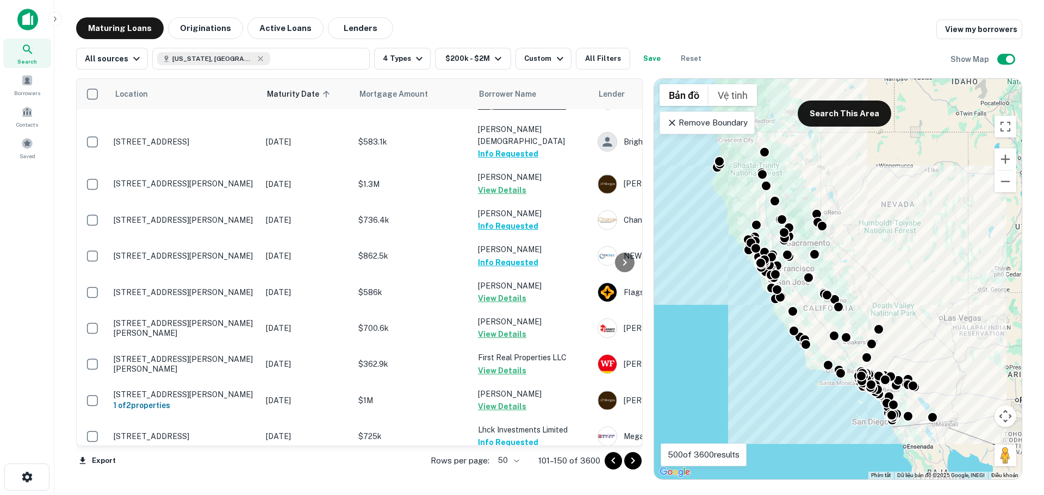
click at [512, 473] on button "Request Borrower Info" at bounding box center [522, 479] width 88 height 13
click at [636, 460] on icon "Go to next page" at bounding box center [632, 461] width 13 height 13
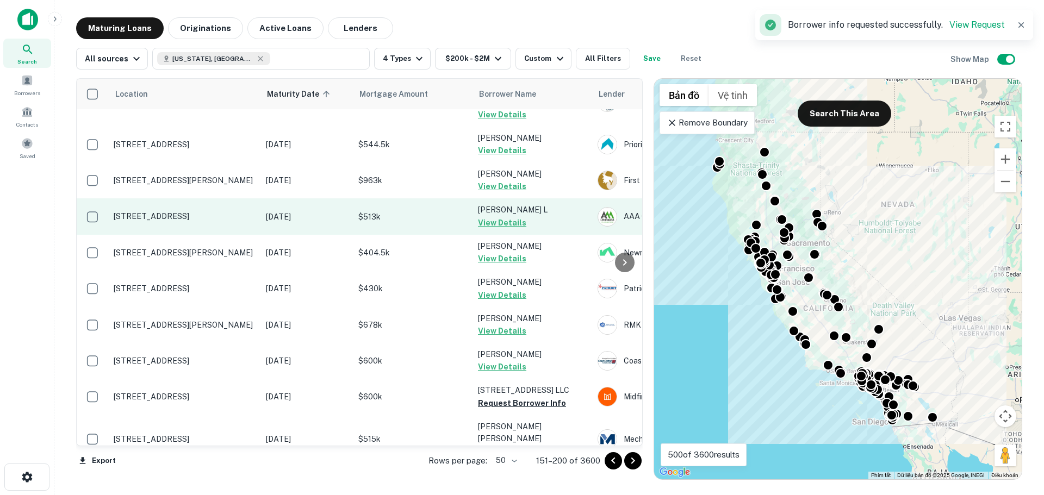
scroll to position [1230, 0]
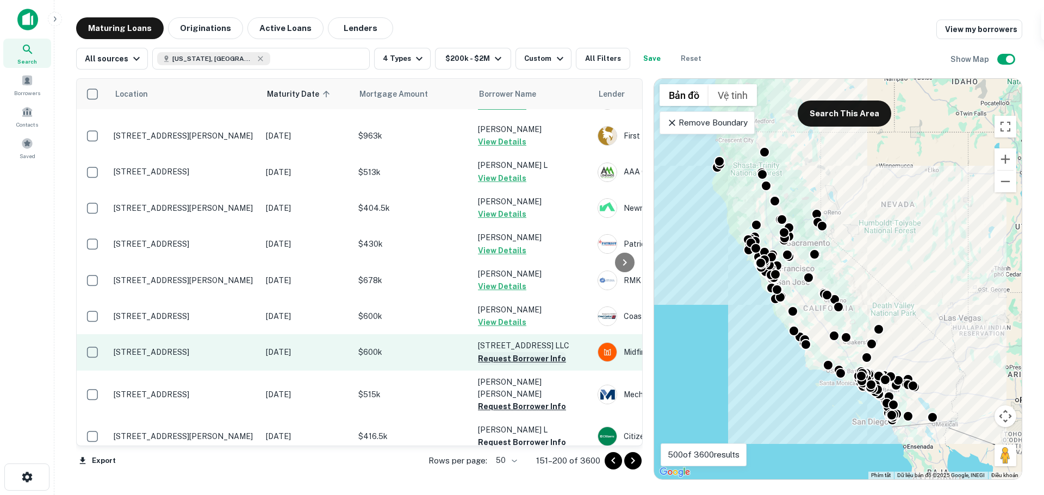
click at [493, 352] on button "Request Borrower Info" at bounding box center [522, 358] width 88 height 13
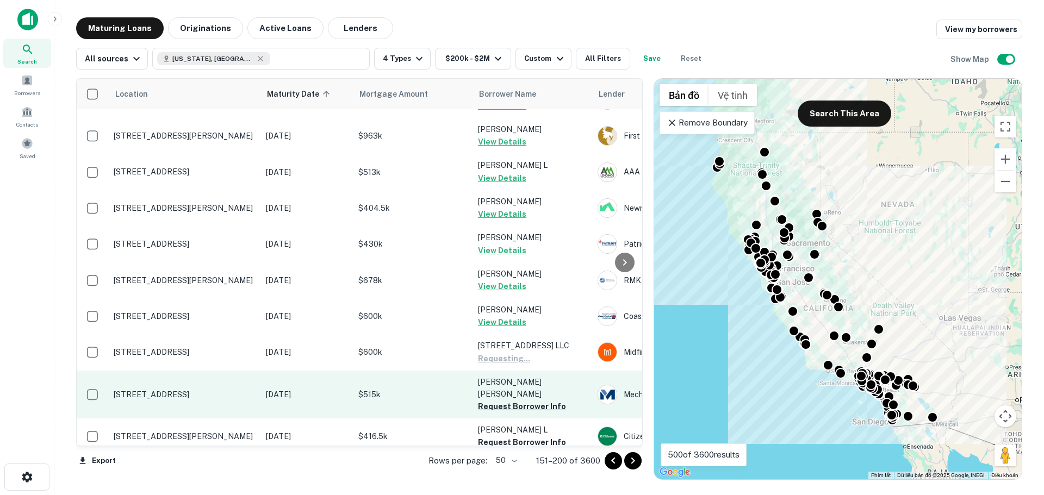
click at [497, 400] on button "Request Borrower Info" at bounding box center [522, 406] width 88 height 13
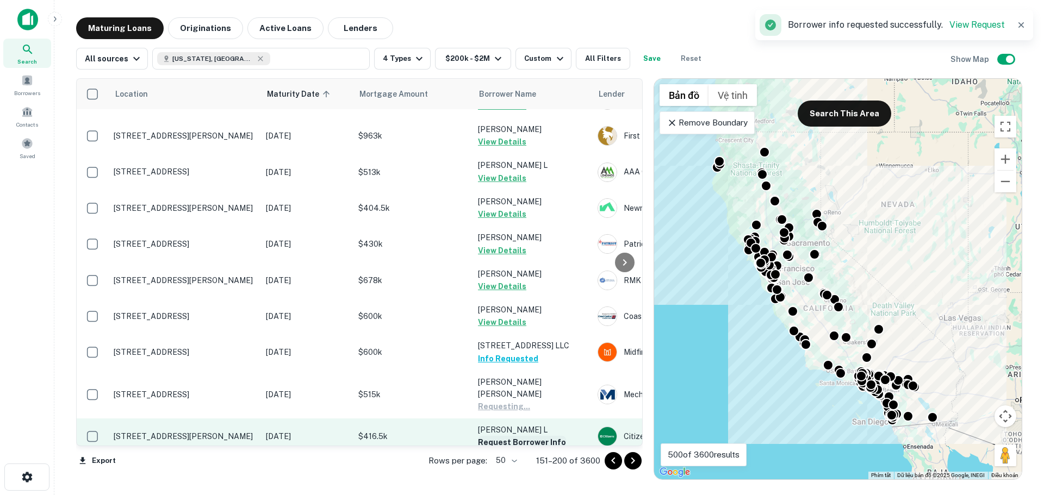
click at [504, 436] on button "Request Borrower Info" at bounding box center [522, 442] width 88 height 13
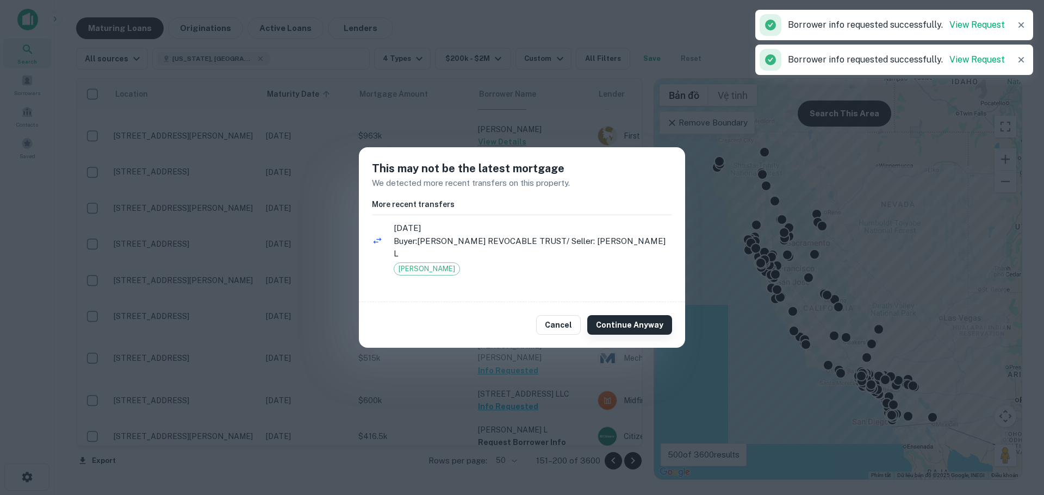
click at [612, 319] on button "Continue Anyway" at bounding box center [629, 325] width 85 height 20
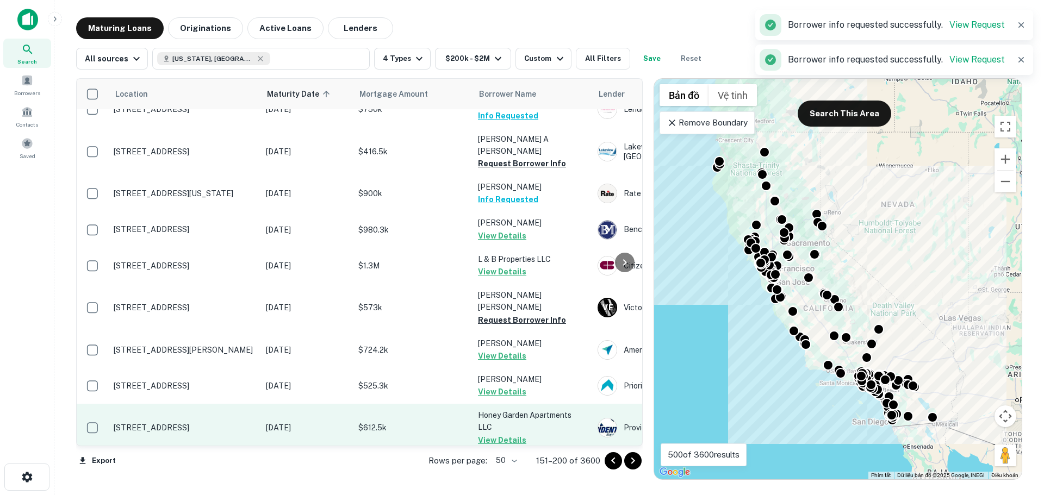
scroll to position [741, 0]
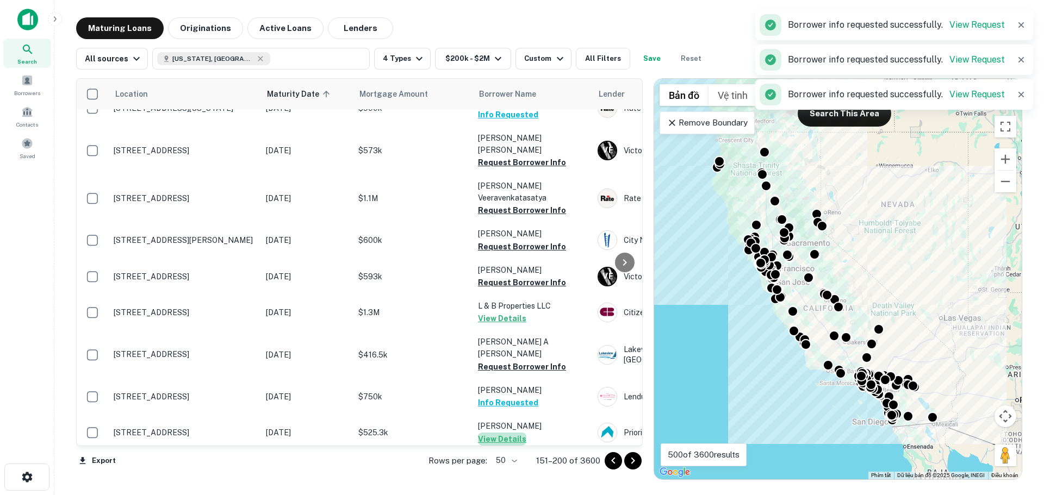
click at [505, 433] on button "View Details" at bounding box center [502, 439] width 48 height 13
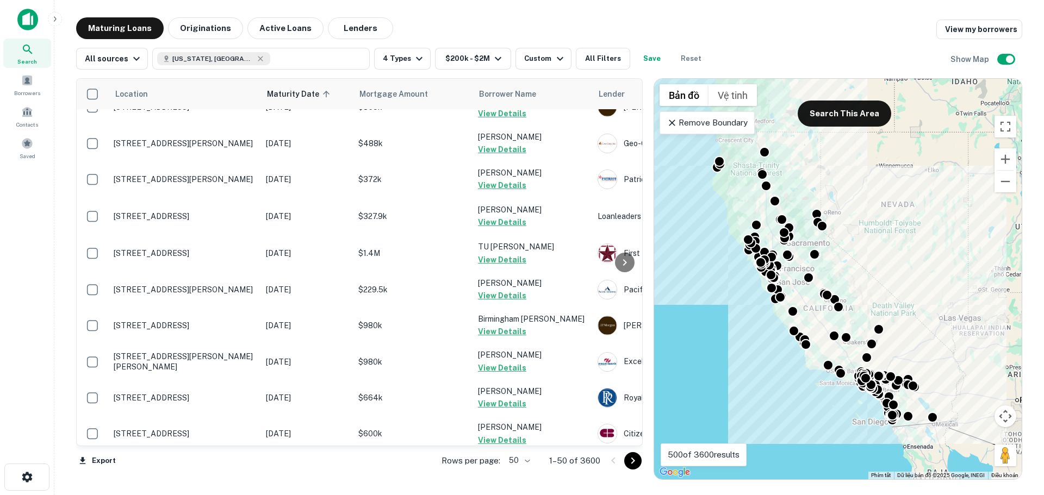
scroll to position [1339, 0]
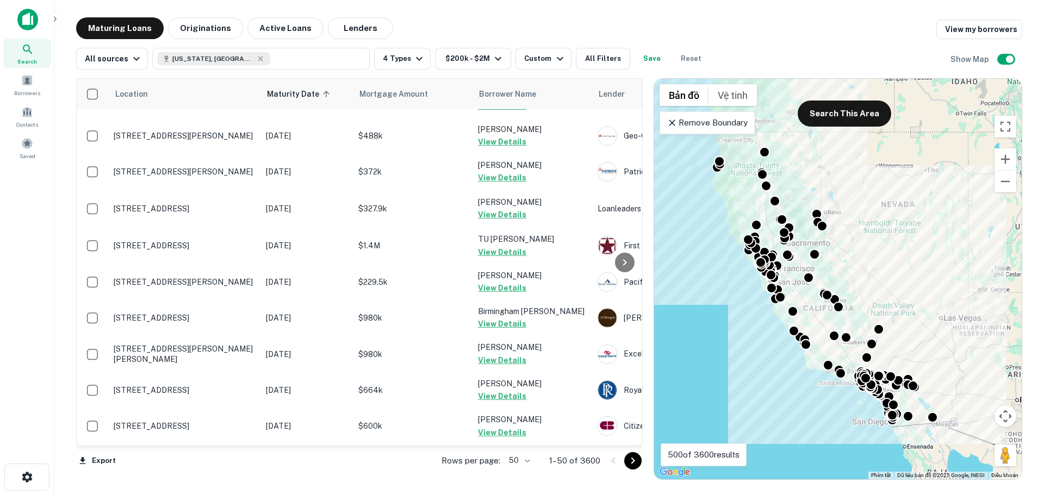
click at [634, 465] on icon "Go to next page" at bounding box center [632, 461] width 13 height 13
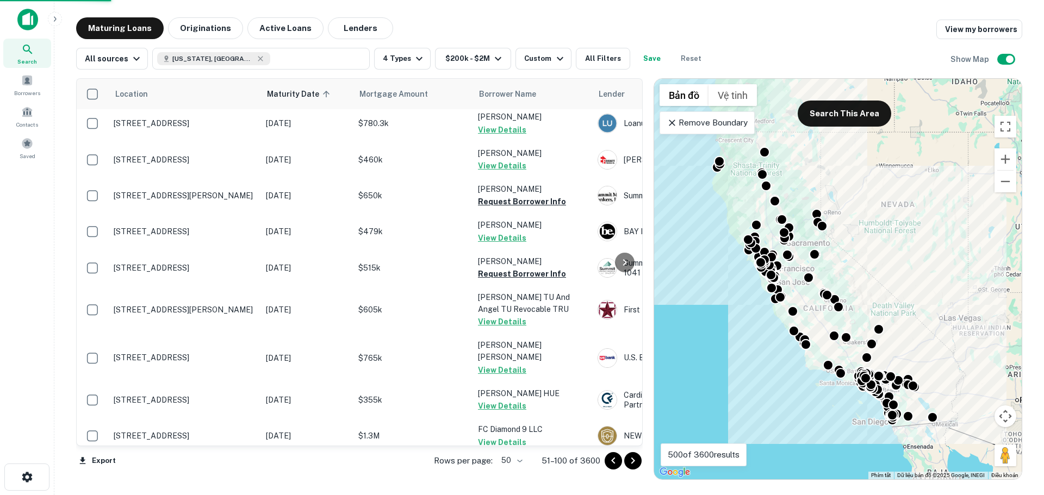
click at [632, 464] on icon "Go to next page" at bounding box center [633, 461] width 4 height 7
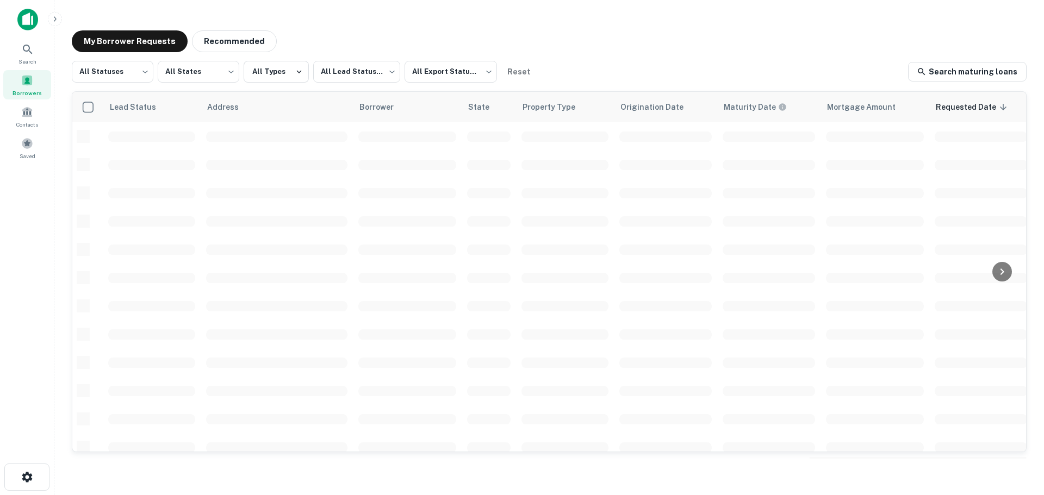
scroll to position [386, 0]
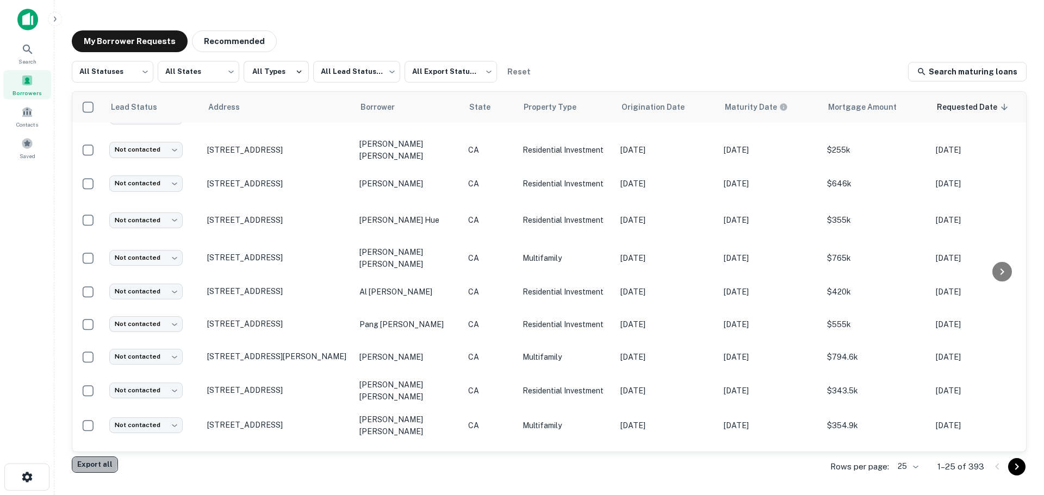
click at [91, 463] on button "Export all" at bounding box center [95, 465] width 46 height 16
